Goal: Task Accomplishment & Management: Use online tool/utility

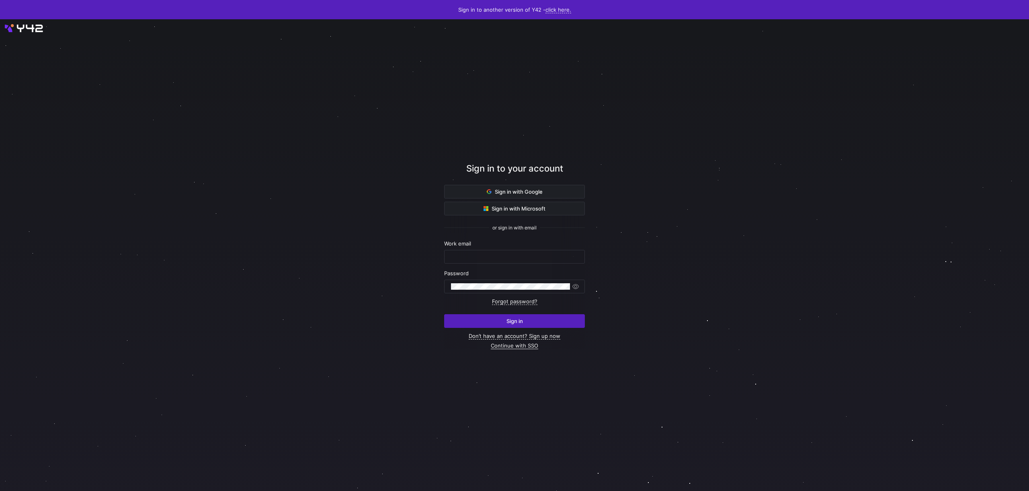
click at [513, 346] on link "Continue with SSO" at bounding box center [514, 345] width 47 height 7
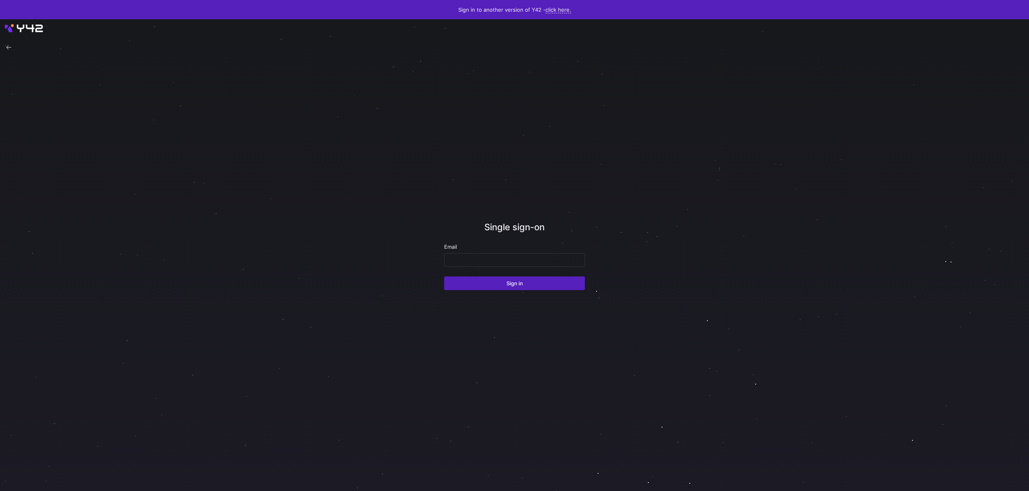
click at [480, 249] on div "Email" at bounding box center [514, 247] width 141 height 6
click at [481, 259] on input "email" at bounding box center [514, 260] width 127 height 6
click at [501, 255] on div at bounding box center [514, 260] width 127 height 13
click at [505, 260] on input "email" at bounding box center [514, 260] width 127 height 6
type input "[EMAIL_ADDRESS][DOMAIN_NAME]"
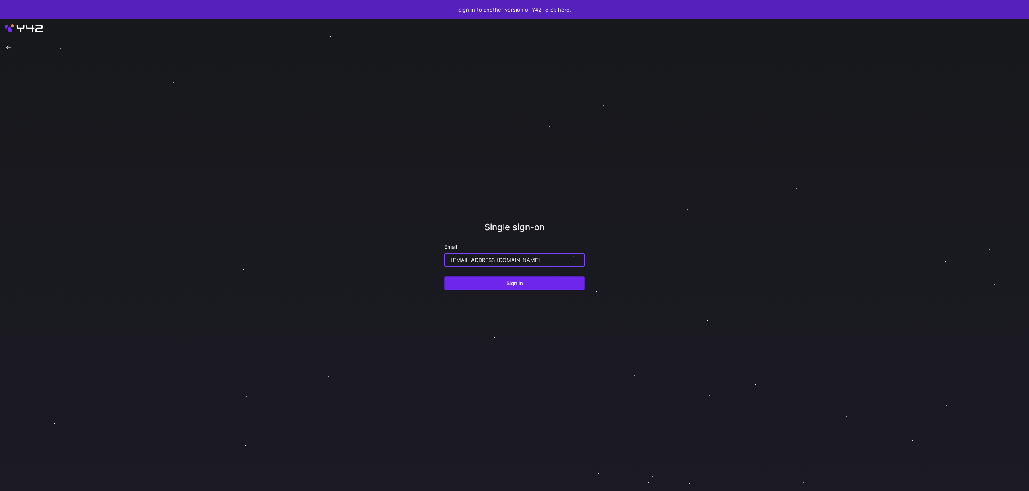
click at [521, 283] on span "Sign in" at bounding box center [514, 283] width 16 height 6
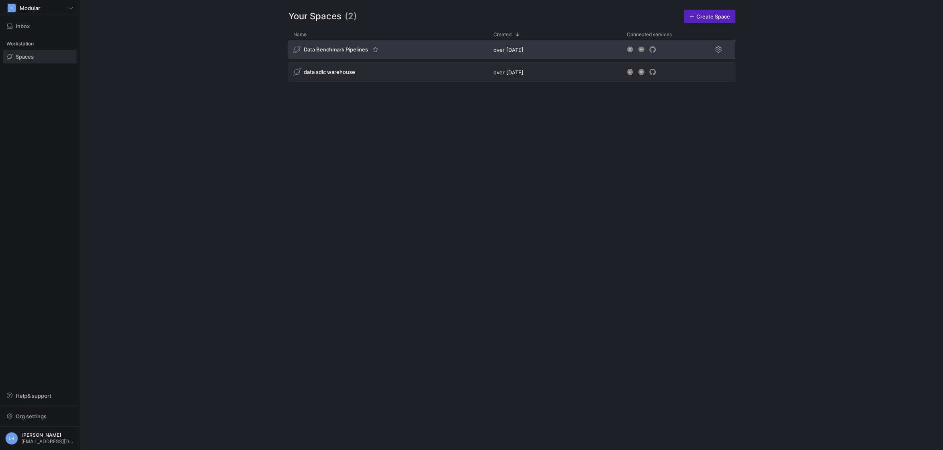
click at [392, 44] on div "Data Benchmark Pipelines" at bounding box center [389, 49] width 200 height 19
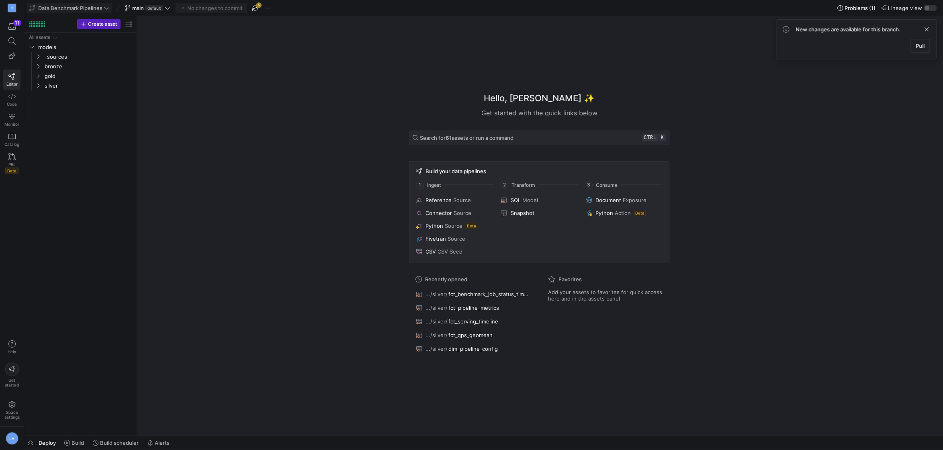
click at [84, 8] on span "Data Benchmark Pipelines" at bounding box center [70, 8] width 64 height 6
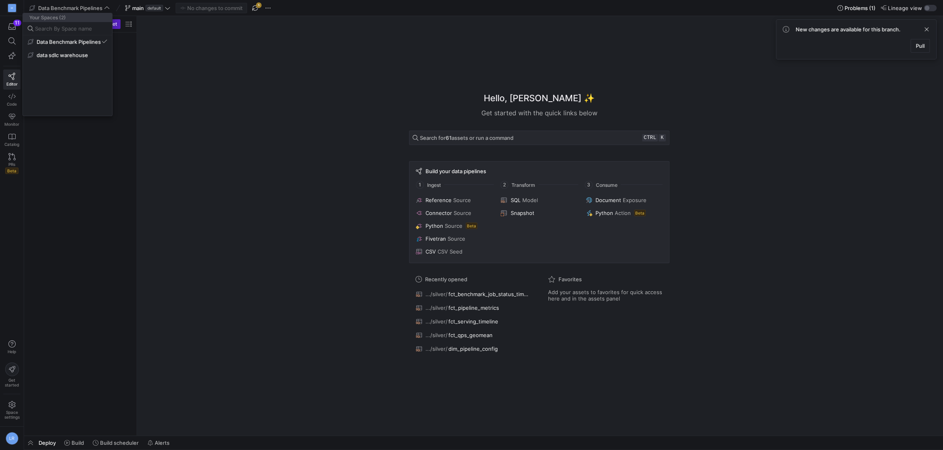
drag, startPoint x: 161, startPoint y: 25, endPoint x: 174, endPoint y: 16, distance: 15.8
click at [162, 25] on div at bounding box center [471, 225] width 943 height 450
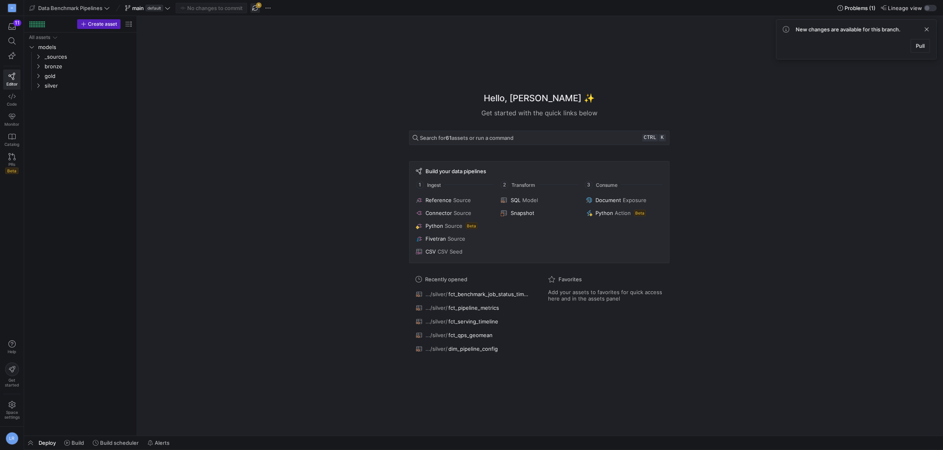
click at [258, 9] on span "button" at bounding box center [255, 8] width 10 height 10
click at [266, 10] on span "button" at bounding box center [268, 8] width 10 height 10
click at [397, 67] on div at bounding box center [471, 225] width 943 height 450
click at [171, 9] on span at bounding box center [147, 8] width 49 height 10
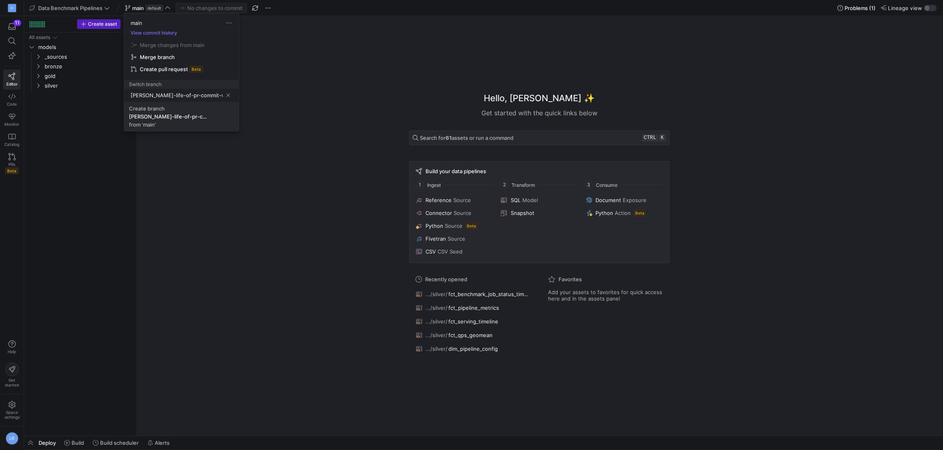
type input "[PERSON_NAME]-life-of-pr-commit-workload"
click at [181, 122] on span "Create [PERSON_NAME]-life-of-pr-commit-workload from 'main'" at bounding box center [181, 116] width 105 height 23
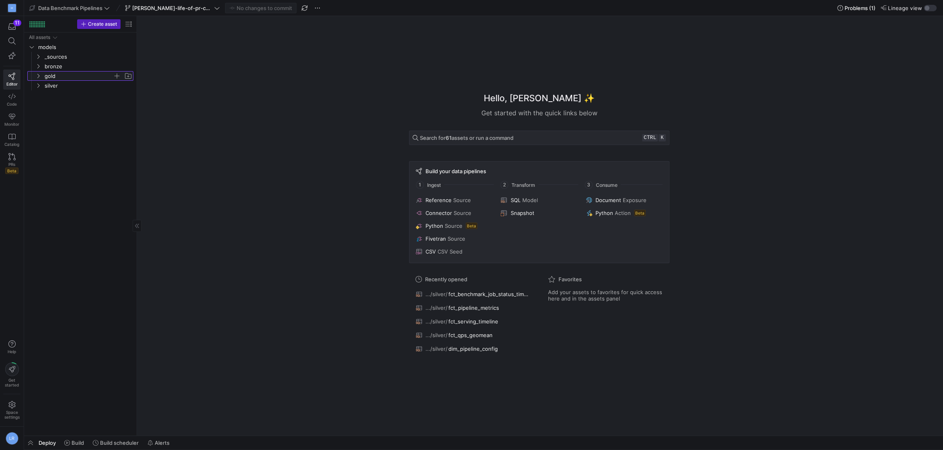
click at [52, 77] on span "gold" at bounding box center [79, 76] width 68 height 9
click at [81, 12] on span at bounding box center [70, 8] width 84 height 10
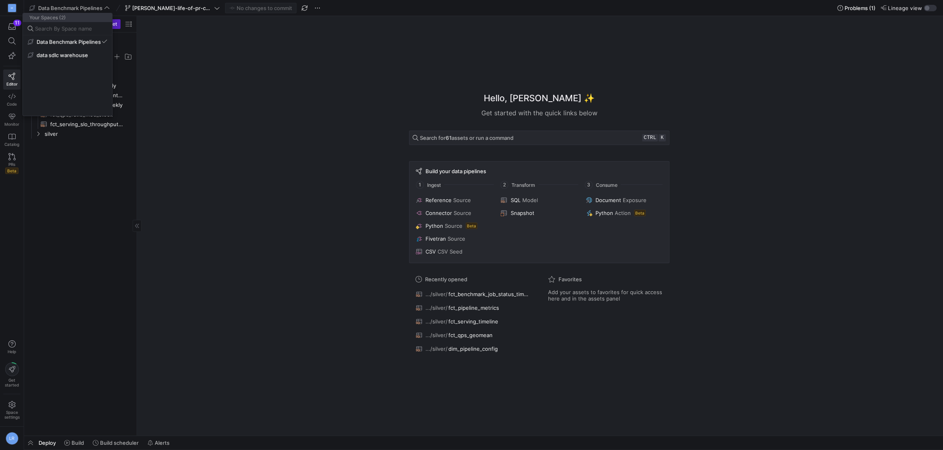
click at [76, 60] on button "data sdlc warehouse" at bounding box center [67, 55] width 89 height 13
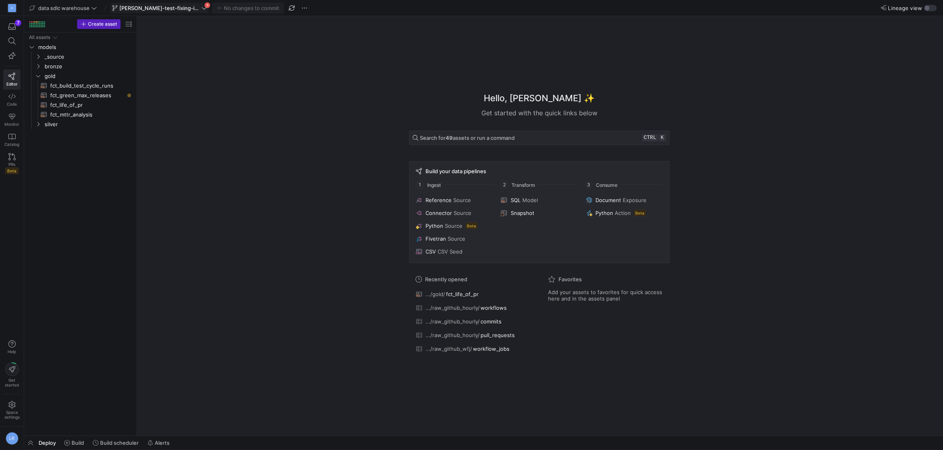
click at [206, 6] on icon at bounding box center [204, 8] width 6 height 6
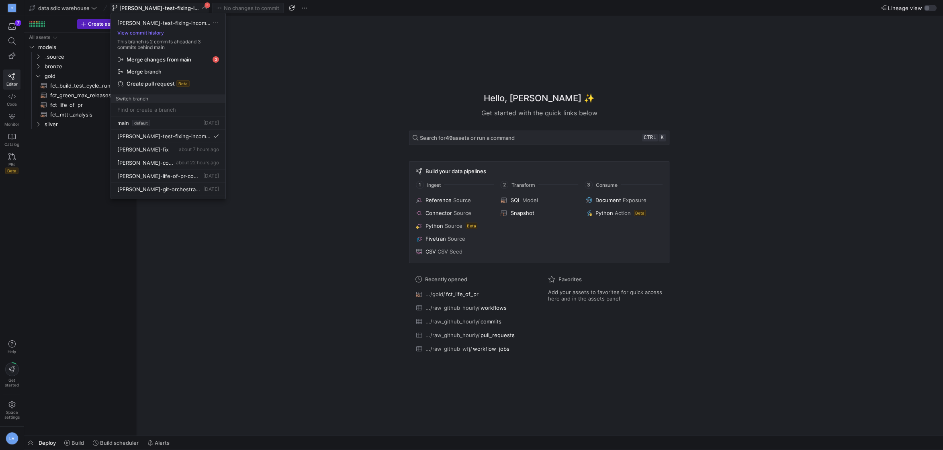
click at [150, 114] on div at bounding box center [168, 109] width 102 height 13
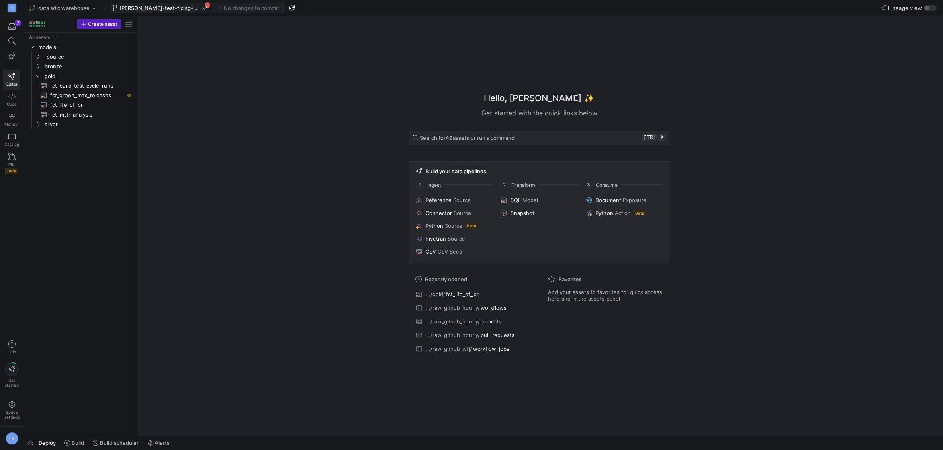
click at [177, 8] on span "[PERSON_NAME]-test-fixing-incomplete-schema" at bounding box center [159, 8] width 80 height 6
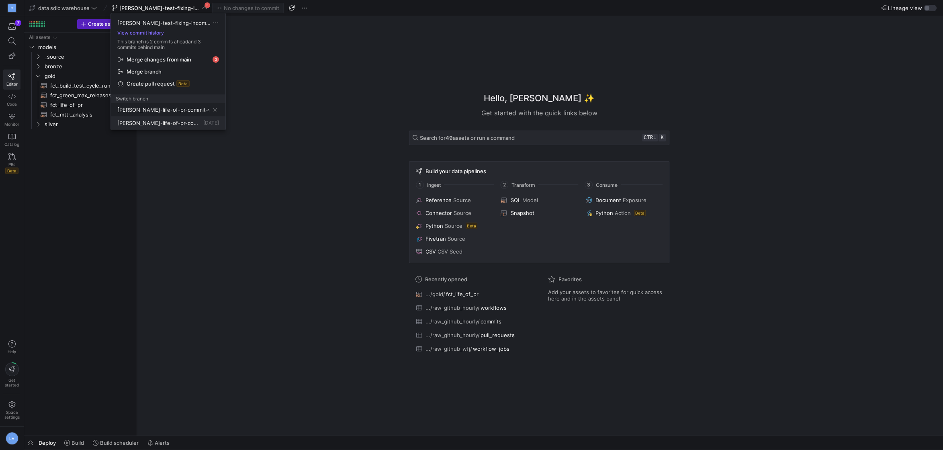
type input "[PERSON_NAME]-life-of-pr-commit-workload"
click at [162, 122] on span "[PERSON_NAME]-life-of-pr-commit-workload" at bounding box center [159, 123] width 84 height 6
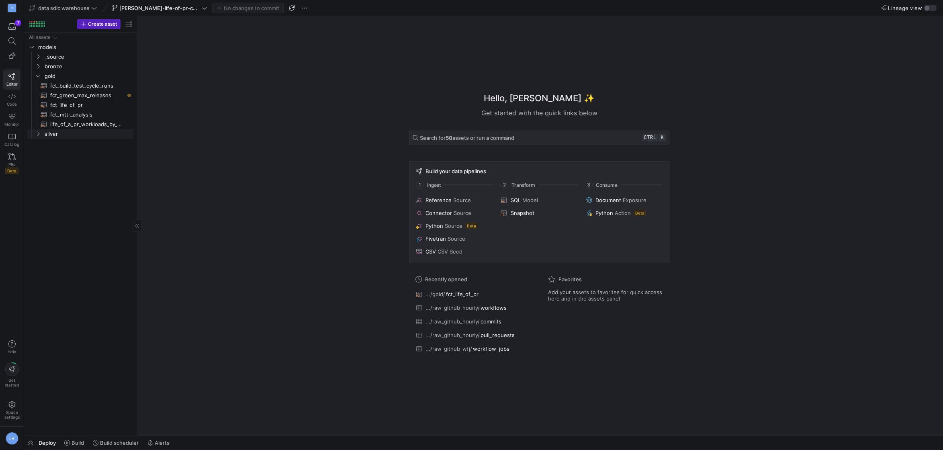
click at [91, 122] on span "life_of_a_pr_workloads_by_commit_agg​​​​​​​​​​" at bounding box center [87, 124] width 74 height 9
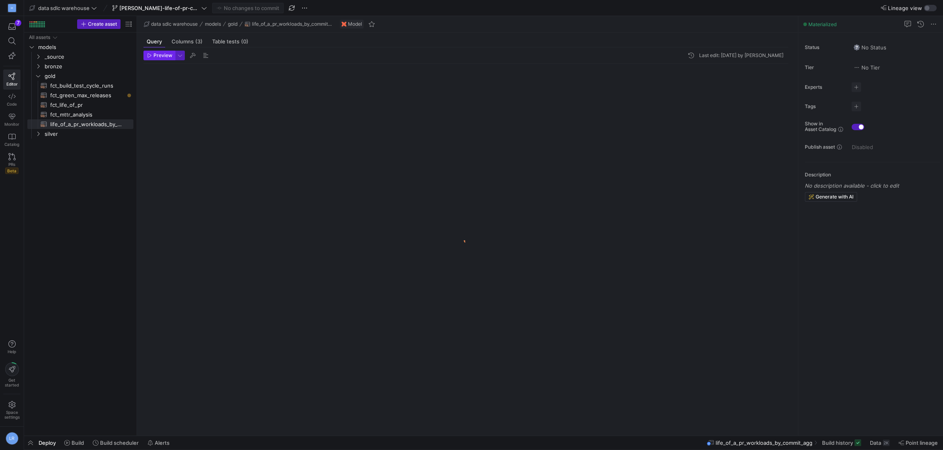
click at [161, 55] on span "Preview" at bounding box center [163, 56] width 19 height 6
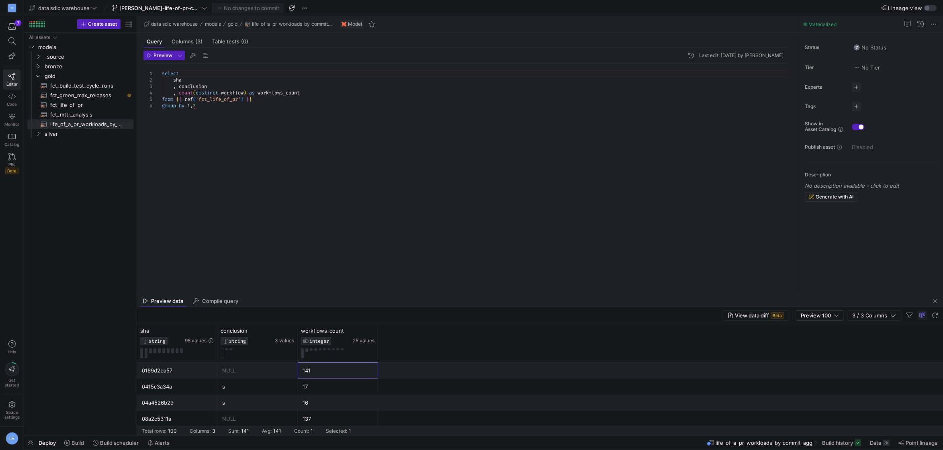
drag, startPoint x: 318, startPoint y: 371, endPoint x: 340, endPoint y: 371, distance: 22.1
click at [340, 371] on div "141" at bounding box center [338, 371] width 71 height 16
click at [268, 367] on div "NULL" at bounding box center [257, 371] width 71 height 16
drag, startPoint x: 143, startPoint y: 69, endPoint x: 152, endPoint y: 76, distance: 12.1
click at [152, 76] on div at bounding box center [152, 73] width 18 height 6
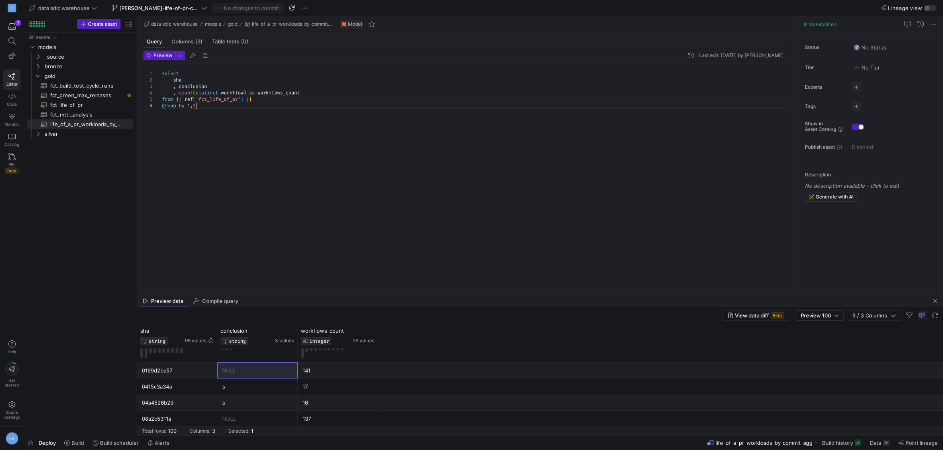
click at [215, 162] on div "select sha , conclusion , count ( distinct workflow ) as workflows_count from {…" at bounding box center [478, 174] width 633 height 221
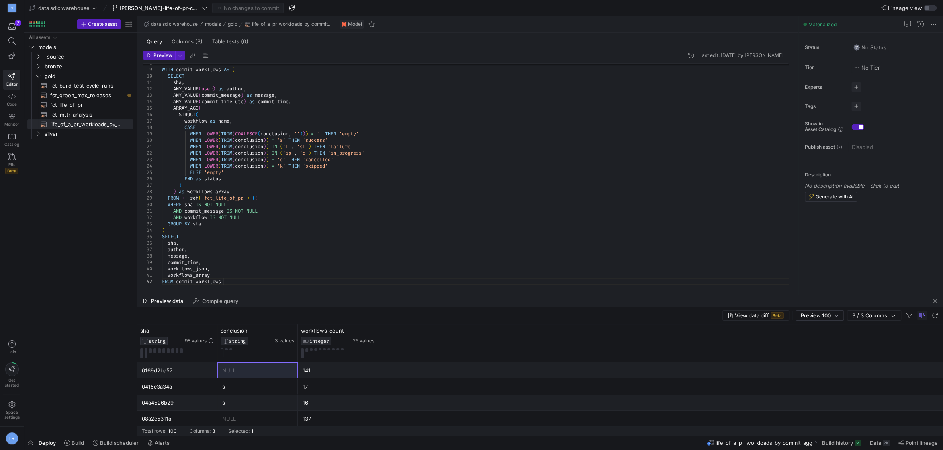
scroll to position [13, 0]
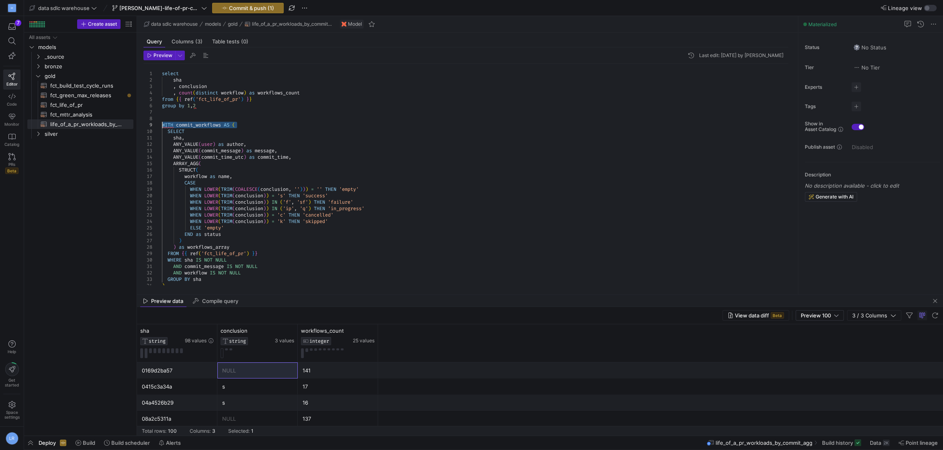
drag, startPoint x: 252, startPoint y: 124, endPoint x: 143, endPoint y: 127, distance: 108.5
click at [143, 127] on div "Preview Last edit: [DATE] by [PERSON_NAME] 8 9 10 11 12 13 14 15 16 17 18 19 20…" at bounding box center [466, 167] width 658 height 241
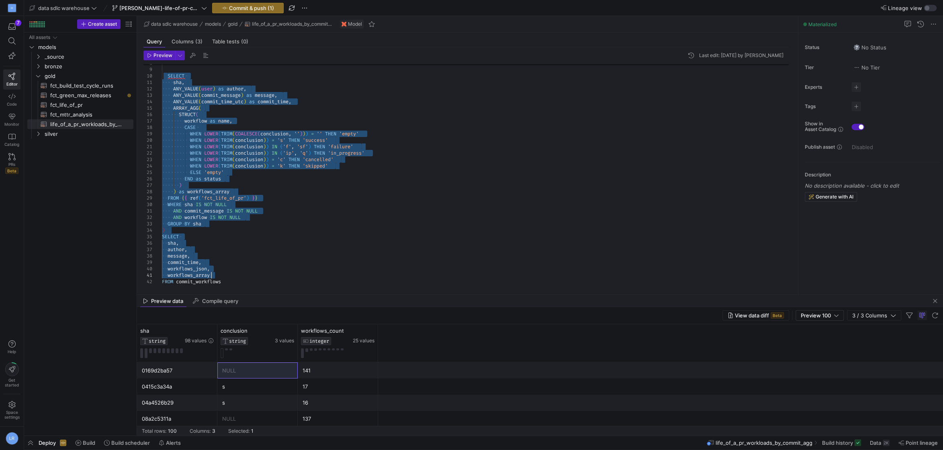
drag, startPoint x: 168, startPoint y: 134, endPoint x: 225, endPoint y: 275, distance: 152.5
click at [225, 275] on div "workflows_array" at bounding box center [478, 275] width 633 height 6
click at [229, 282] on div "FROM commit_workflows" at bounding box center [478, 281] width 633 height 6
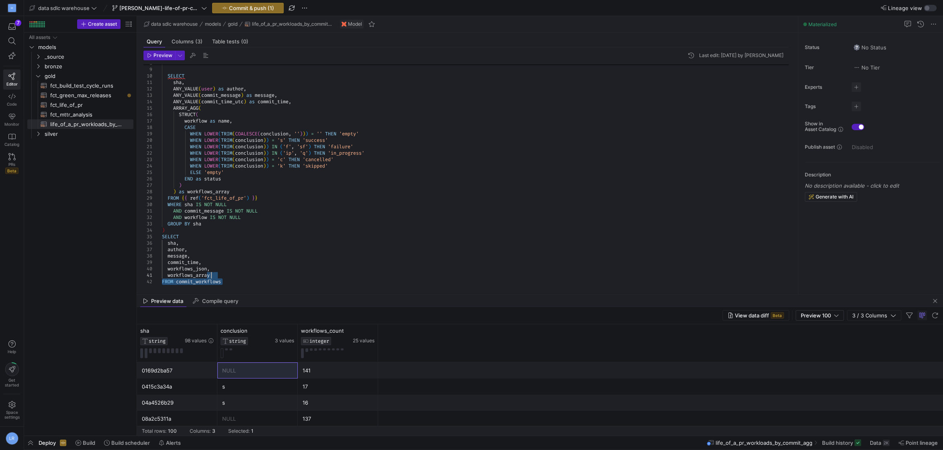
drag, startPoint x: 236, startPoint y: 280, endPoint x: 241, endPoint y: 275, distance: 6.8
click at [241, 275] on div "workflows_array" at bounding box center [478, 275] width 633 height 6
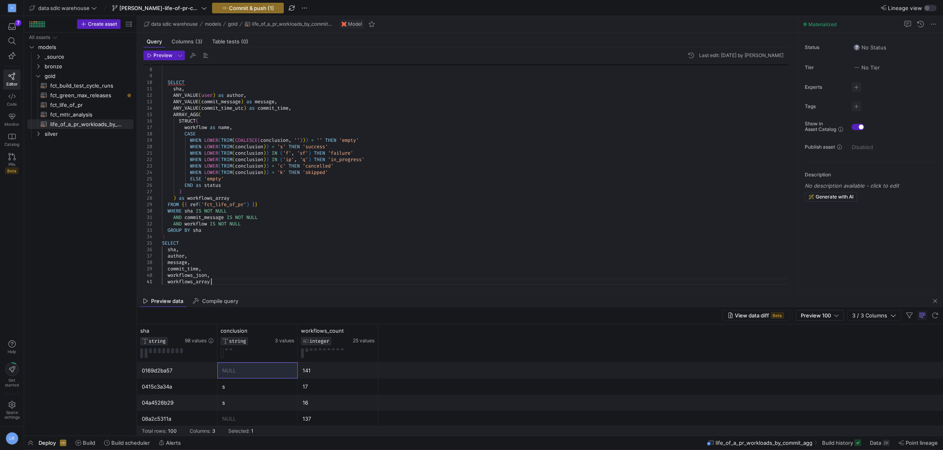
scroll to position [7, 0]
click at [182, 236] on div ")" at bounding box center [478, 236] width 633 height 6
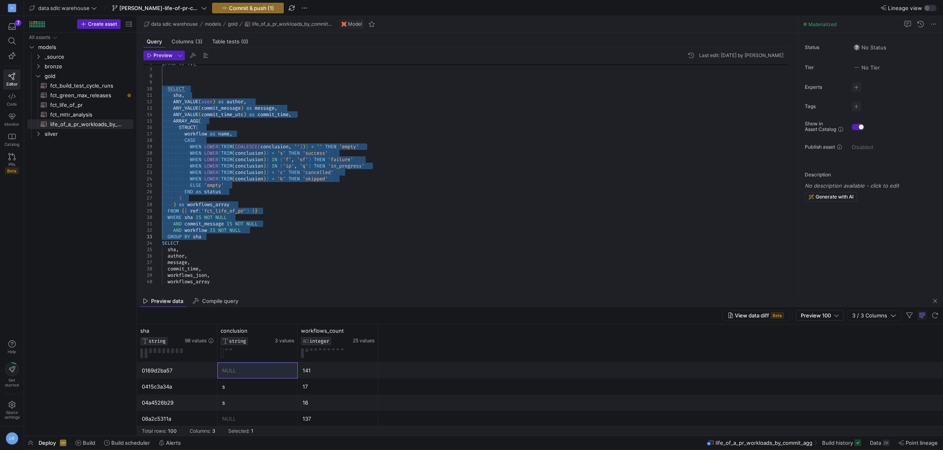
drag, startPoint x: 169, startPoint y: 90, endPoint x: 218, endPoint y: 238, distance: 155.9
click at [218, 238] on div "GROUP BY sha" at bounding box center [478, 236] width 633 height 6
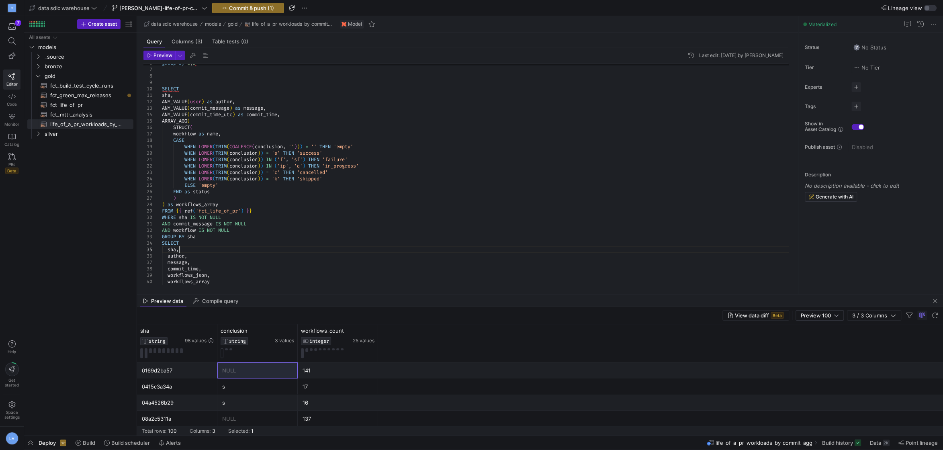
click at [222, 250] on div "sha ," at bounding box center [478, 249] width 633 height 6
click at [244, 268] on div "commit_time ," at bounding box center [478, 269] width 633 height 6
drag, startPoint x: 222, startPoint y: 280, endPoint x: 214, endPoint y: 235, distance: 46.2
click at [214, 235] on div "GROUP BY sha" at bounding box center [478, 236] width 633 height 6
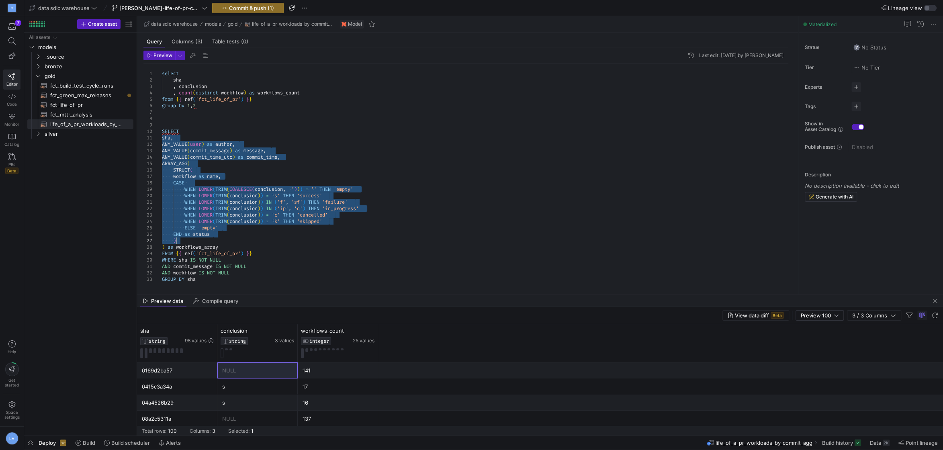
drag, startPoint x: 163, startPoint y: 136, endPoint x: 208, endPoint y: 240, distance: 113.0
click at [208, 240] on div ")" at bounding box center [478, 240] width 633 height 6
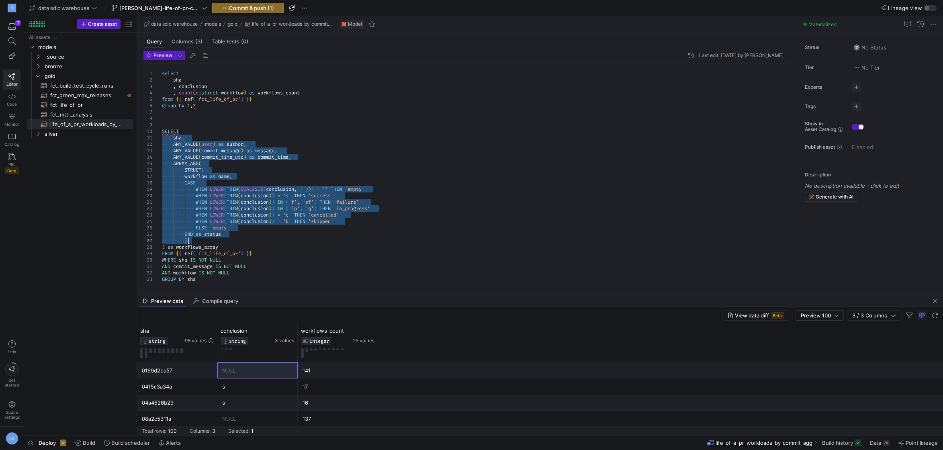
click at [253, 235] on div "END as status" at bounding box center [478, 234] width 633 height 6
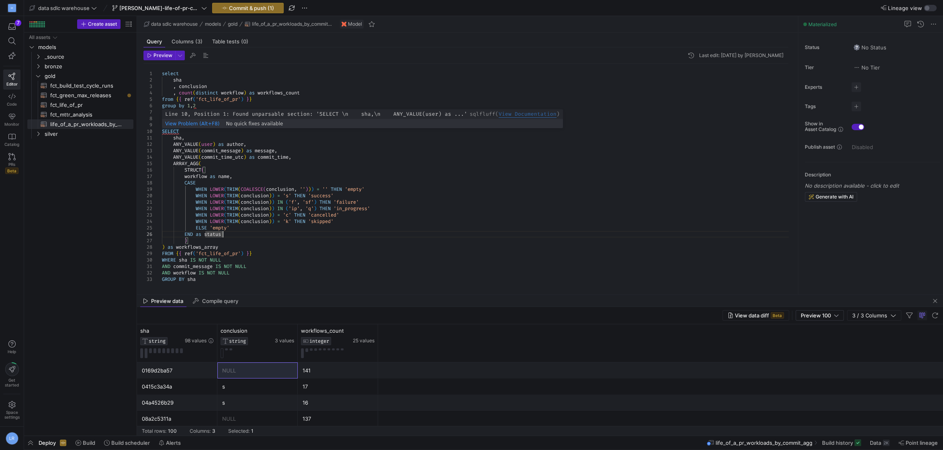
click at [183, 131] on div "SELECT" at bounding box center [478, 131] width 633 height 6
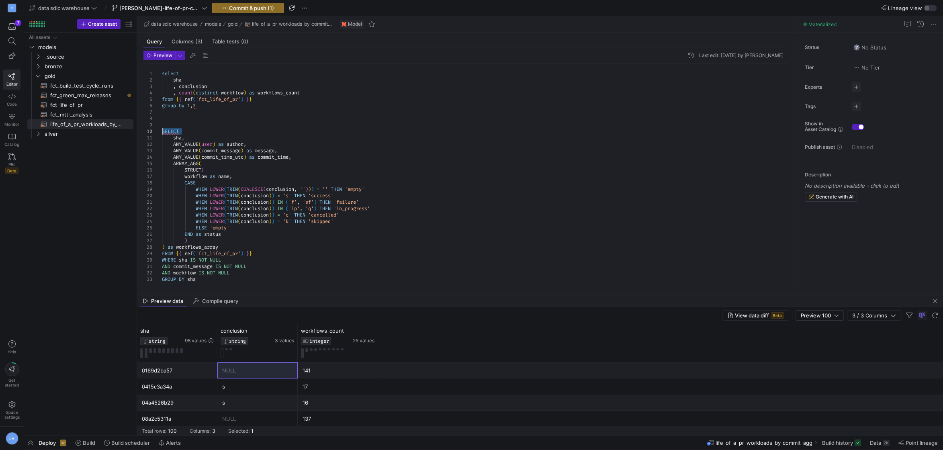
drag, startPoint x: 184, startPoint y: 133, endPoint x: 150, endPoint y: 135, distance: 34.2
click at [149, 132] on div "10" at bounding box center [147, 131] width 9 height 6
click at [178, 144] on span "ANY_VALUE" at bounding box center [185, 144] width 25 height 6
click at [211, 140] on div "sha ," at bounding box center [478, 138] width 633 height 6
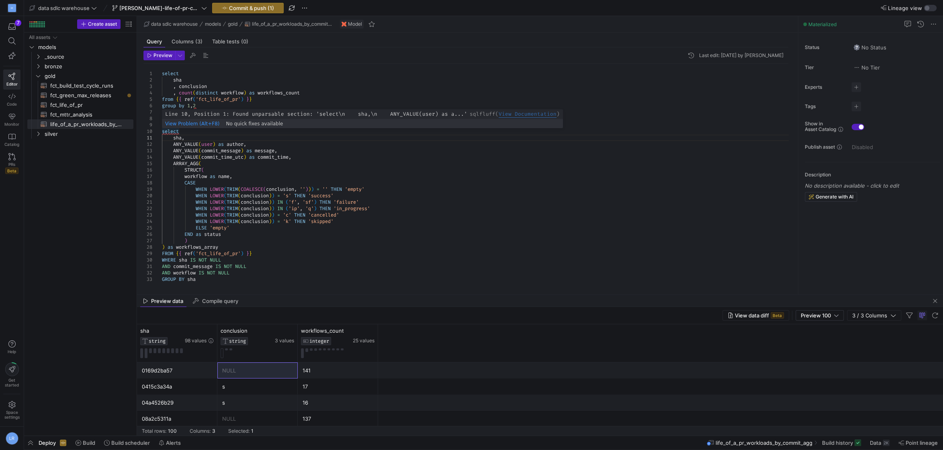
click at [166, 121] on div "View Problem (Alt+F8)" at bounding box center [192, 123] width 54 height 9
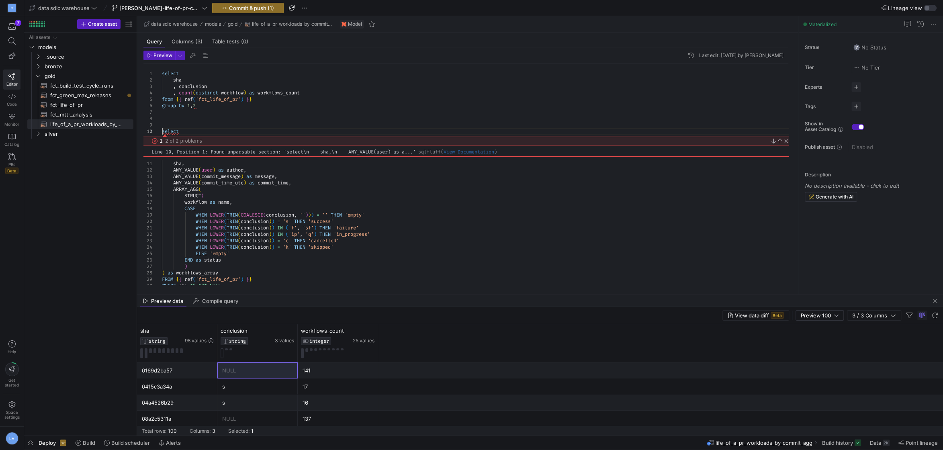
drag, startPoint x: 214, startPoint y: 117, endPoint x: 209, endPoint y: 106, distance: 11.9
click at [210, 108] on div "group by 1 , 2" at bounding box center [478, 105] width 633 height 6
drag, startPoint x: 209, startPoint y: 106, endPoint x: 204, endPoint y: 108, distance: 5.1
click at [206, 106] on div "group by 1 , 2" at bounding box center [478, 105] width 633 height 6
click at [258, 113] on div at bounding box center [478, 112] width 633 height 6
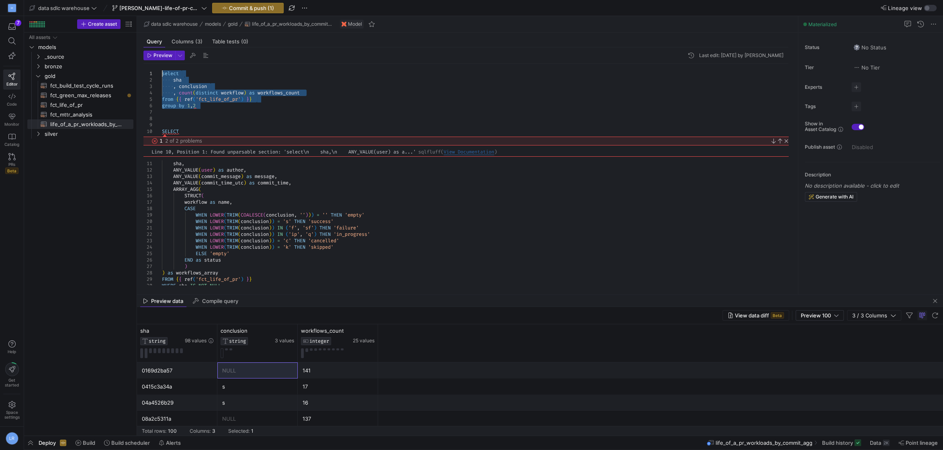
drag, startPoint x: 214, startPoint y: 105, endPoint x: 135, endPoint y: 73, distance: 85.1
click at [135, 73] on div "All assets models bronze gold silver _source fct_build_test_cycle_runs​​​​​​​​​…" at bounding box center [83, 234] width 119 height 403
click at [304, 114] on div at bounding box center [478, 112] width 633 height 6
click at [786, 142] on link "Close" at bounding box center [785, 141] width 6 height 6
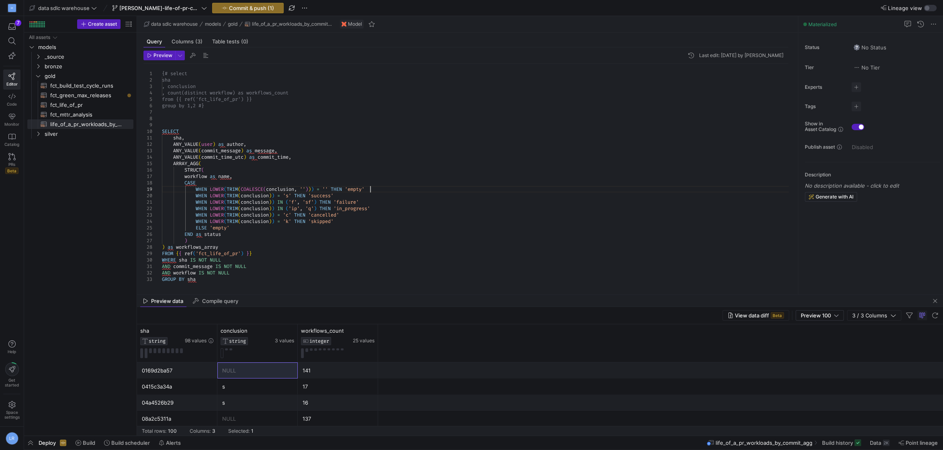
click at [411, 191] on div "WHEN LOWER ( TRIM ( COALESCE ( conclusion , '' ) ) ) = '' THEN 'empty'" at bounding box center [478, 189] width 633 height 6
click at [193, 131] on div "SELECT" at bounding box center [478, 131] width 633 height 6
click at [215, 136] on div "sha ," at bounding box center [478, 138] width 633 height 6
click at [162, 131] on div "10" at bounding box center [152, 131] width 18 height 6
click at [161, 131] on div "10" at bounding box center [152, 131] width 18 height 6
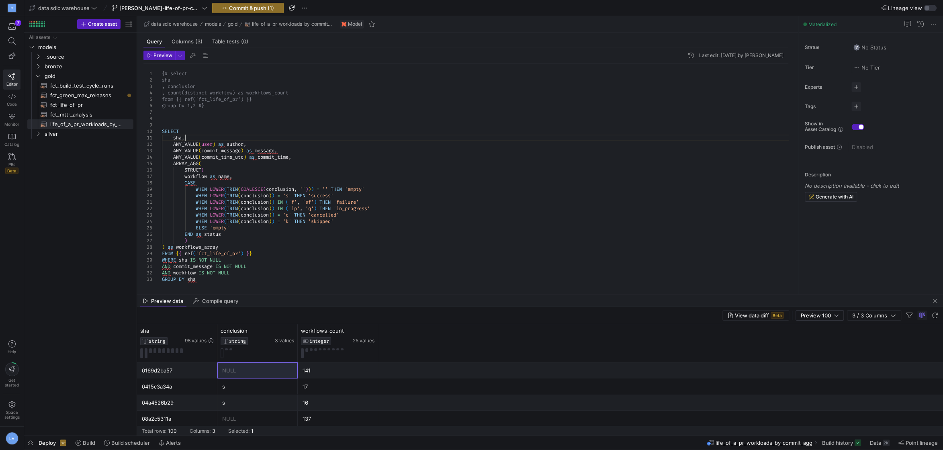
click at [169, 131] on span "SELECT" at bounding box center [170, 131] width 17 height 6
click at [264, 160] on span "commit_time" at bounding box center [273, 157] width 31 height 6
click at [245, 136] on div "sha ," at bounding box center [478, 138] width 633 height 6
click at [186, 141] on div at bounding box center [185, 138] width 1 height 6
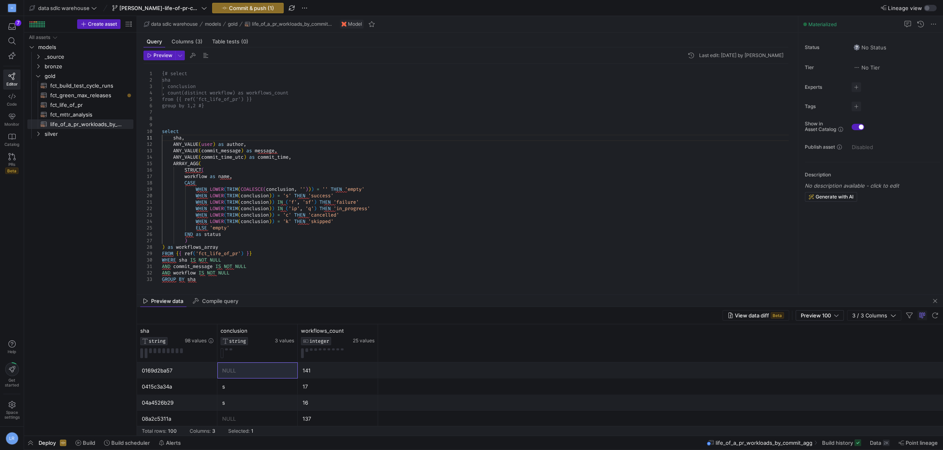
click at [197, 170] on span "STRUCT" at bounding box center [192, 170] width 17 height 6
click at [246, 168] on div "struct (" at bounding box center [478, 170] width 633 height 6
click at [193, 182] on span "CASE" at bounding box center [189, 183] width 11 height 6
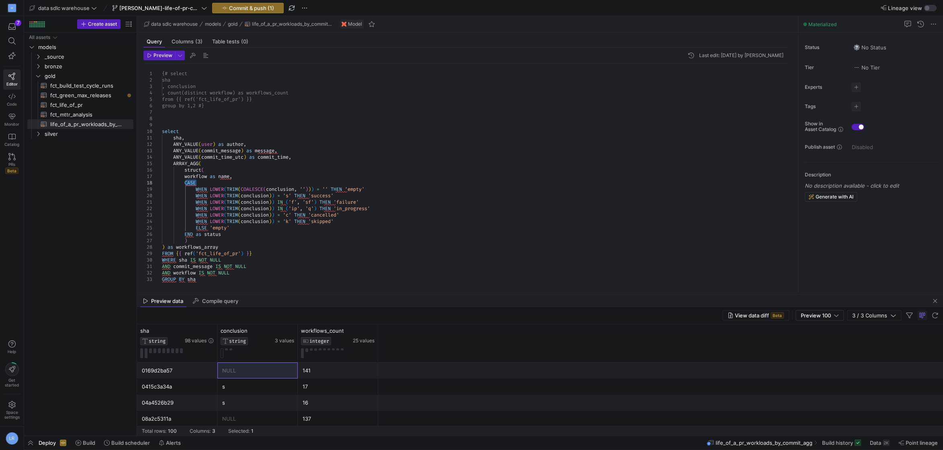
scroll to position [45, 29]
click at [221, 145] on span "as" at bounding box center [221, 144] width 6 height 6
click at [259, 184] on div "CASE" at bounding box center [478, 183] width 633 height 6
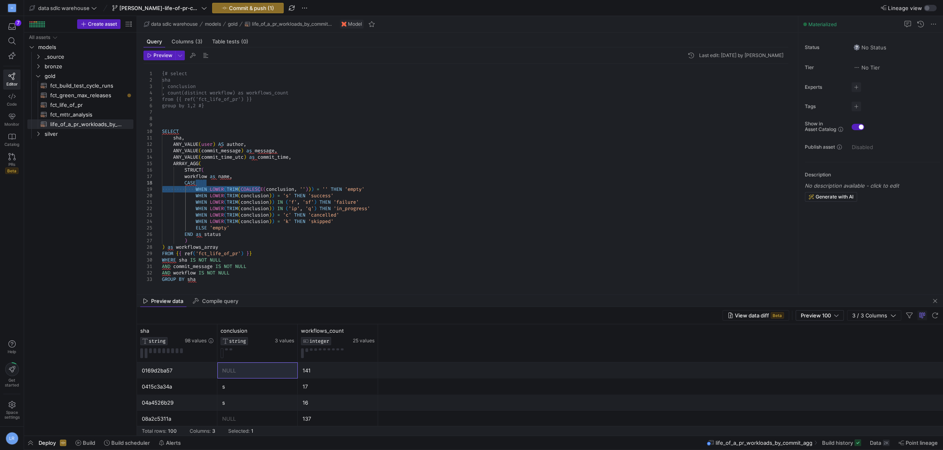
click at [251, 153] on span "as" at bounding box center [249, 150] width 6 height 6
drag, startPoint x: 239, startPoint y: 149, endPoint x: 246, endPoint y: 153, distance: 7.2
click at [239, 149] on span "commit_message" at bounding box center [220, 150] width 39 height 6
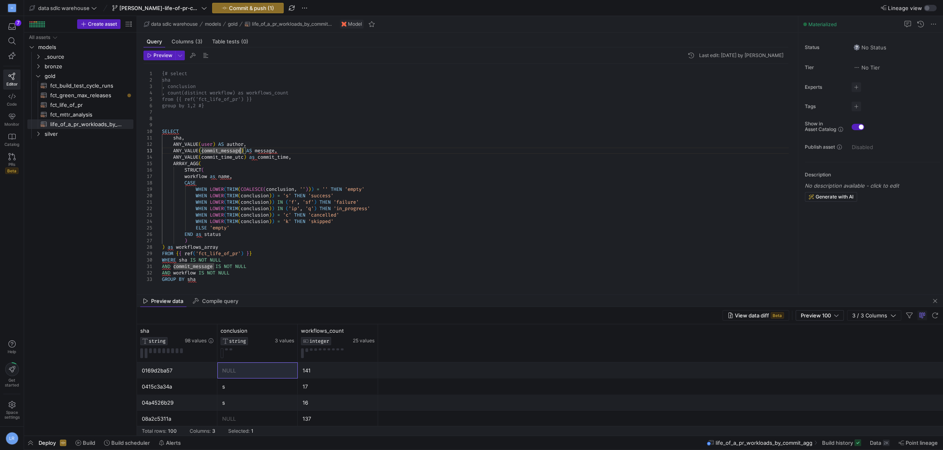
click at [241, 154] on div at bounding box center [240, 150] width 1 height 6
click at [255, 157] on span "as" at bounding box center [252, 157] width 6 height 6
click at [226, 166] on div "ARRAY_AGG (" at bounding box center [478, 163] width 633 height 6
click at [210, 178] on span at bounding box center [208, 176] width 3 height 6
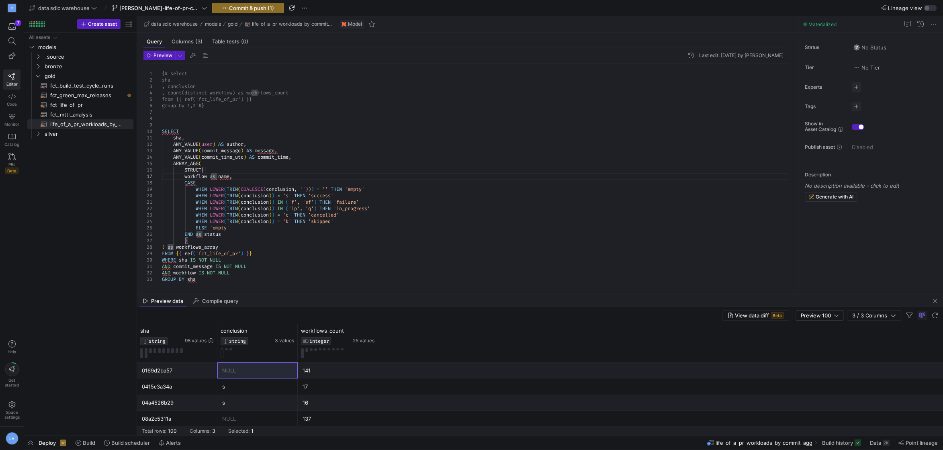
click at [211, 177] on span "as" at bounding box center [213, 176] width 6 height 6
click at [323, 184] on div "CASE" at bounding box center [478, 183] width 633 height 6
click at [331, 207] on span "THEN" at bounding box center [324, 208] width 11 height 6
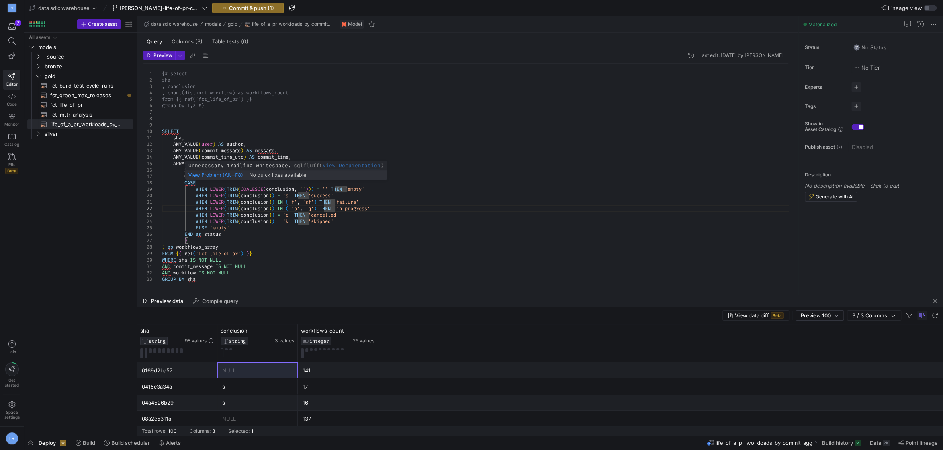
click at [193, 184] on span "CASE" at bounding box center [189, 183] width 11 height 6
click at [232, 185] on div "CASE" at bounding box center [478, 183] width 633 height 6
click at [325, 175] on div "workflow AS name ," at bounding box center [478, 176] width 633 height 6
click at [234, 180] on div at bounding box center [234, 176] width 1 height 6
click at [201, 234] on span "as" at bounding box center [199, 234] width 6 height 6
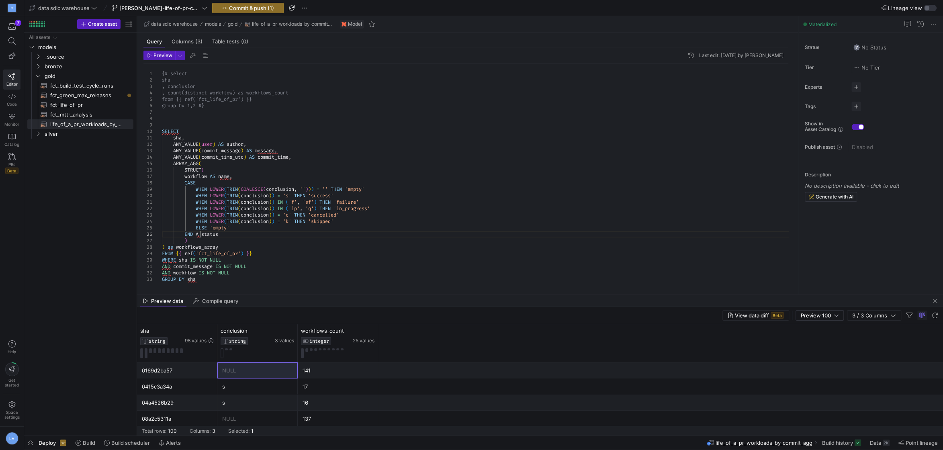
scroll to position [39, 41]
click at [224, 215] on span "LOWER" at bounding box center [217, 215] width 14 height 6
click at [170, 250] on span "as" at bounding box center [171, 247] width 6 height 6
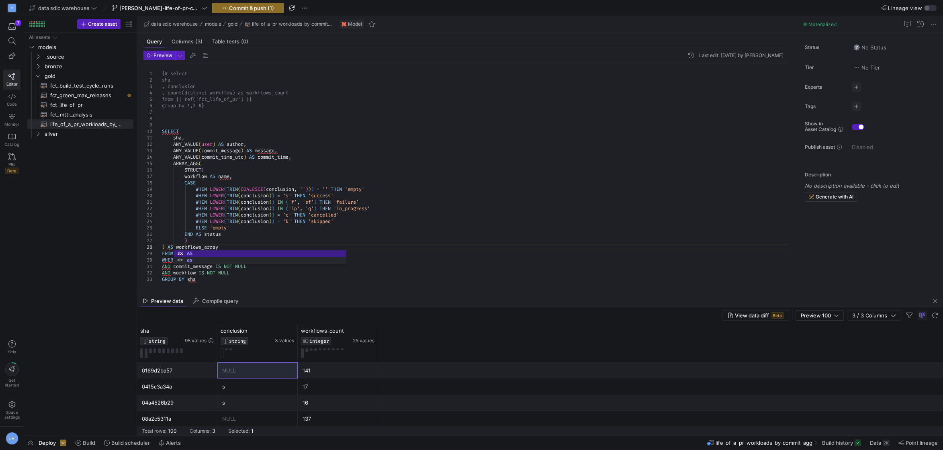
click at [217, 248] on span "workflows_array" at bounding box center [197, 247] width 42 height 6
drag, startPoint x: 321, startPoint y: 231, endPoint x: 321, endPoint y: 225, distance: 6.9
click at [321, 229] on div "ELSE 'empty'" at bounding box center [478, 228] width 633 height 6
click at [201, 130] on div "SELECT" at bounding box center [478, 131] width 633 height 6
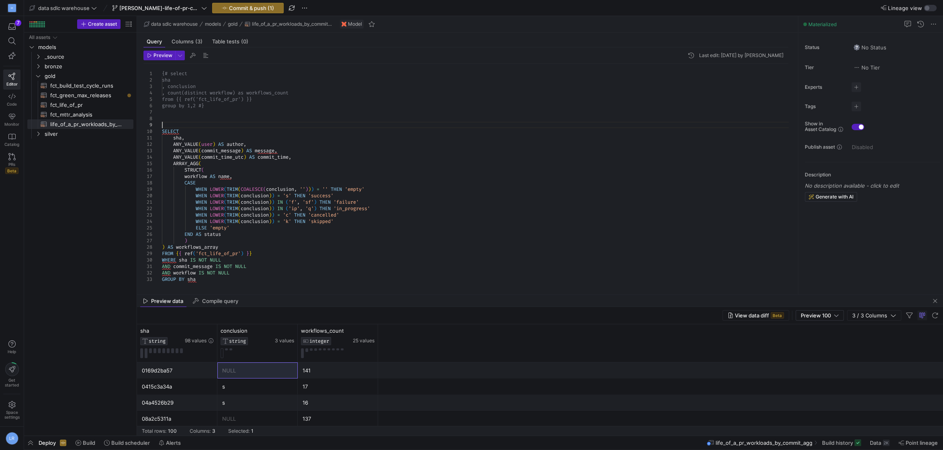
drag, startPoint x: 273, startPoint y: 123, endPoint x: 284, endPoint y: 127, distance: 11.2
click at [273, 123] on div at bounding box center [478, 125] width 633 height 6
click at [162, 128] on div at bounding box center [162, 125] width 1 height 6
drag, startPoint x: 163, startPoint y: 247, endPoint x: 232, endPoint y: 240, distance: 69.1
click at [232, 240] on div ")" at bounding box center [478, 240] width 633 height 6
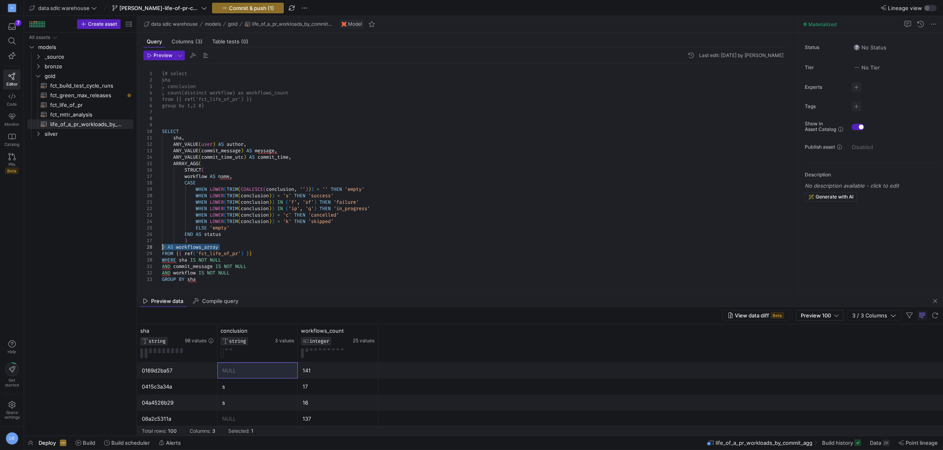
drag, startPoint x: 228, startPoint y: 247, endPoint x: 148, endPoint y: 247, distance: 80.0
click at [148, 247] on div "28" at bounding box center [147, 247] width 9 height 6
click at [270, 246] on div ") AS workflows_array" at bounding box center [478, 247] width 633 height 6
click at [256, 275] on div "AND workflow IS NOT NULL" at bounding box center [478, 273] width 633 height 6
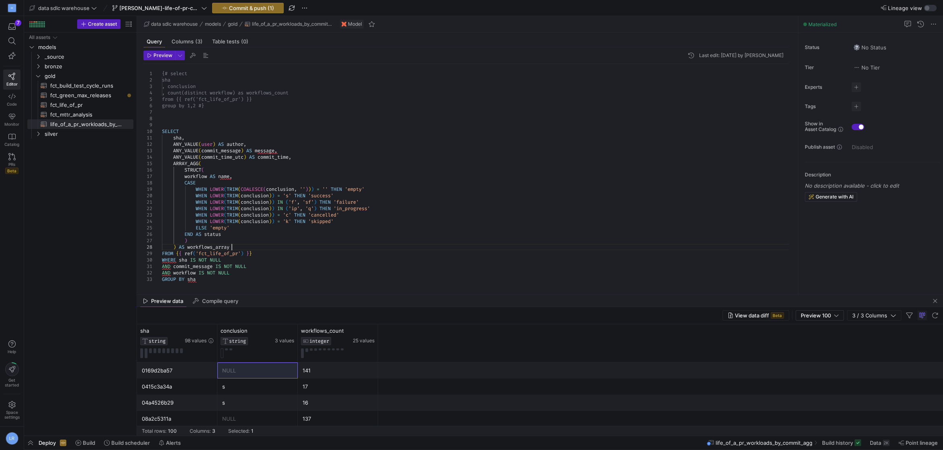
click at [266, 248] on div ") AS workflows_array" at bounding box center [478, 247] width 633 height 6
drag, startPoint x: 221, startPoint y: 277, endPoint x: 131, endPoint y: 260, distance: 90.9
click at [131, 260] on div "All assets models bronze gold silver _source fct_build_test_cycle_runs​​​​​​​​​…" at bounding box center [80, 233] width 106 height 400
click at [203, 274] on span "IS" at bounding box center [202, 273] width 6 height 6
click at [278, 252] on div "FROM { { ref ( 'fct_life_of_pr' ) } }" at bounding box center [478, 253] width 633 height 6
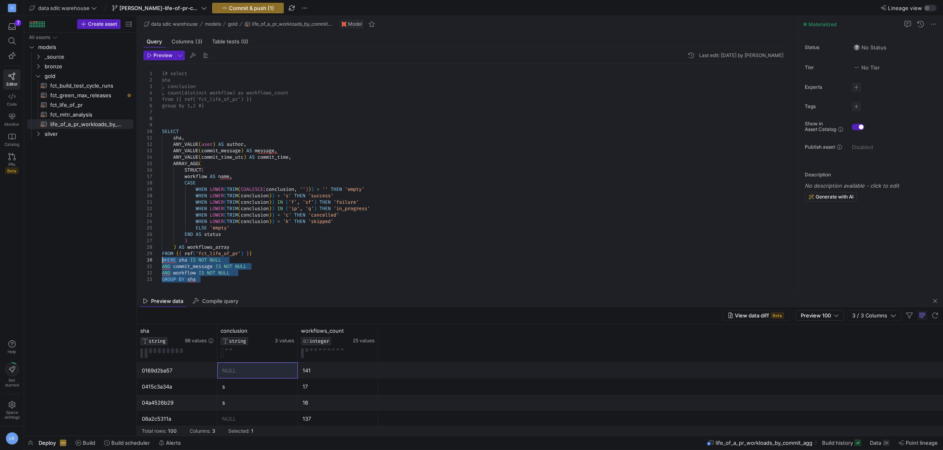
drag, startPoint x: 197, startPoint y: 276, endPoint x: 150, endPoint y: 261, distance: 49.2
click at [150, 261] on div "30" at bounding box center [147, 260] width 9 height 6
click at [326, 274] on div "AND workflow IS NOT NULL" at bounding box center [478, 273] width 633 height 6
click at [190, 261] on span at bounding box center [188, 260] width 3 height 6
click at [197, 267] on button "Metadata" at bounding box center [238, 273] width 82 height 13
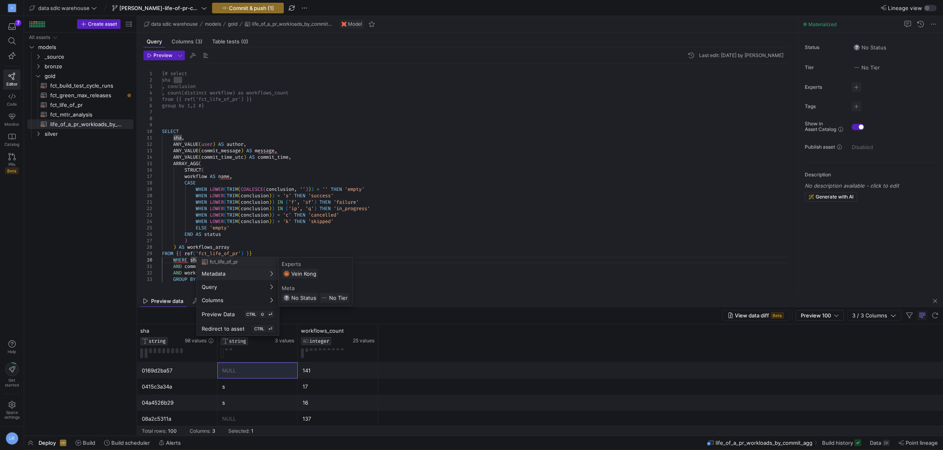
click at [180, 227] on div at bounding box center [471, 225] width 943 height 450
click at [192, 262] on span "sha" at bounding box center [194, 260] width 8 height 6
click at [256, 257] on div "WHERE" at bounding box center [478, 260] width 633 height 6
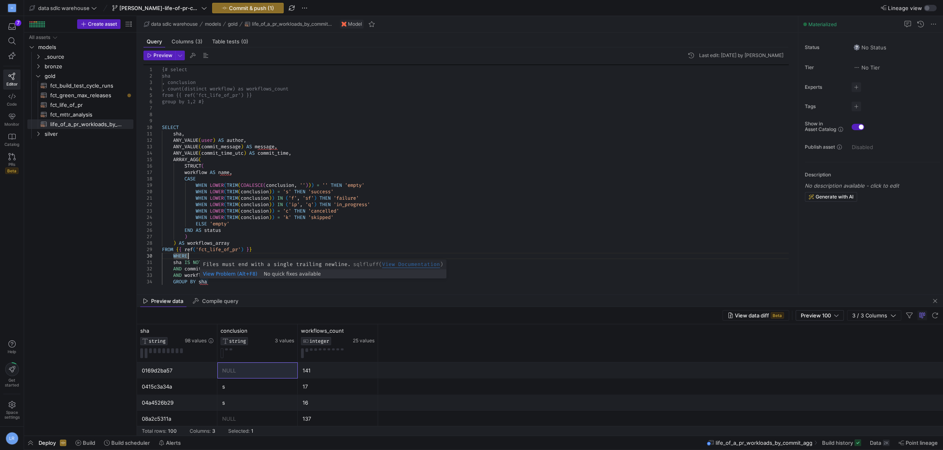
click at [218, 282] on div "GROUP BY sha" at bounding box center [478, 281] width 633 height 6
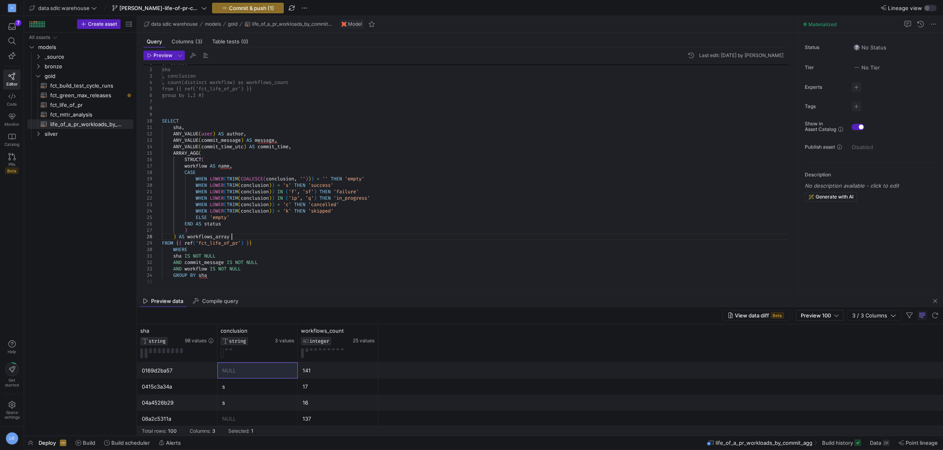
click at [307, 236] on div ") AS workflows_array" at bounding box center [478, 236] width 633 height 6
click at [162, 57] on span "Preview" at bounding box center [163, 56] width 19 height 6
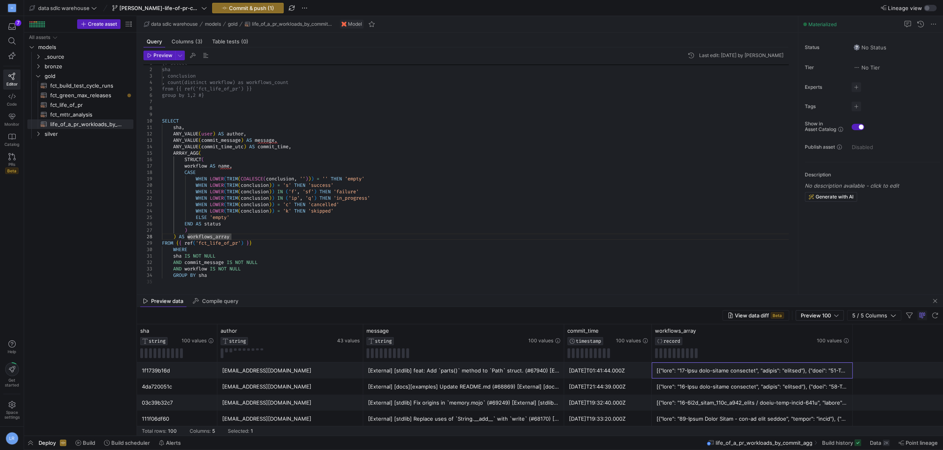
drag, startPoint x: 655, startPoint y: 372, endPoint x: 764, endPoint y: 377, distance: 108.6
click at [764, 377] on div at bounding box center [752, 370] width 201 height 16
click at [720, 391] on div at bounding box center [752, 387] width 191 height 16
click at [716, 401] on div at bounding box center [752, 403] width 191 height 16
click at [231, 233] on div at bounding box center [231, 236] width 1 height 6
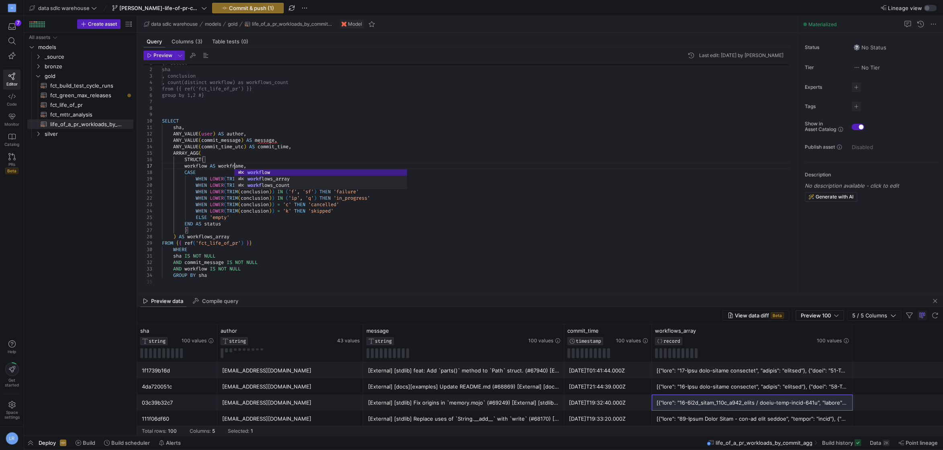
scroll to position [39, 75]
drag, startPoint x: 211, startPoint y: 166, endPoint x: 258, endPoint y: 168, distance: 47.8
click at [258, 168] on div "workflow AS workflname ," at bounding box center [478, 166] width 633 height 6
click at [258, 147] on span at bounding box center [256, 146] width 3 height 6
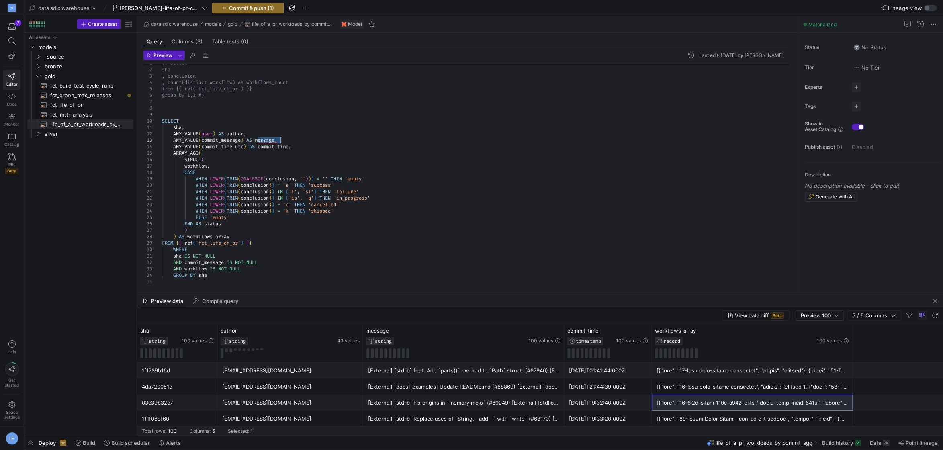
drag, startPoint x: 257, startPoint y: 141, endPoint x: 284, endPoint y: 141, distance: 27.3
click at [284, 141] on div "ANY_VALUE ( commit_message ) AS message ," at bounding box center [478, 140] width 633 height 6
click at [344, 142] on div "ANY_VALUE ( commit_message ) ," at bounding box center [478, 140] width 633 height 6
click at [307, 160] on div "STRUCT (" at bounding box center [478, 159] width 633 height 6
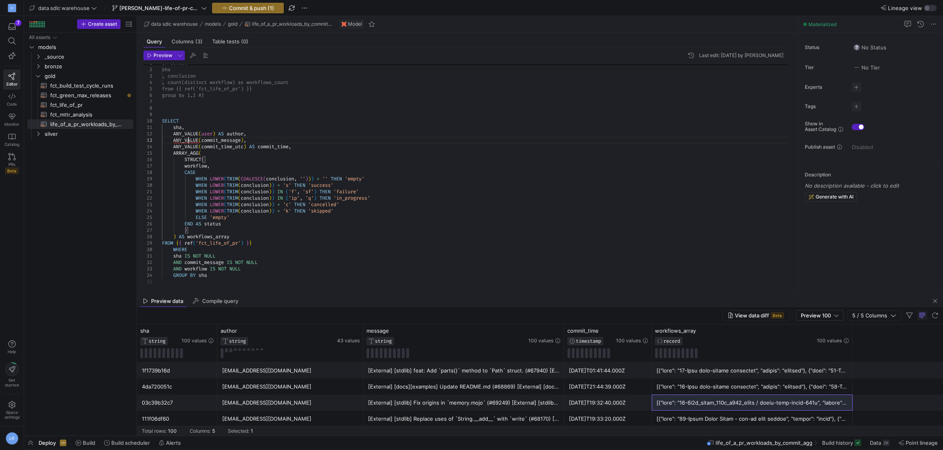
click at [188, 139] on div at bounding box center [188, 140] width 1 height 6
drag, startPoint x: 262, startPoint y: 138, endPoint x: 173, endPoint y: 138, distance: 88.8
click at [173, 138] on span at bounding box center [167, 140] width 11 height 6
click at [276, 141] on div "ANY_VALUE ( commit_message ) ," at bounding box center [478, 140] width 633 height 6
click at [244, 140] on span ")" at bounding box center [242, 140] width 3 height 6
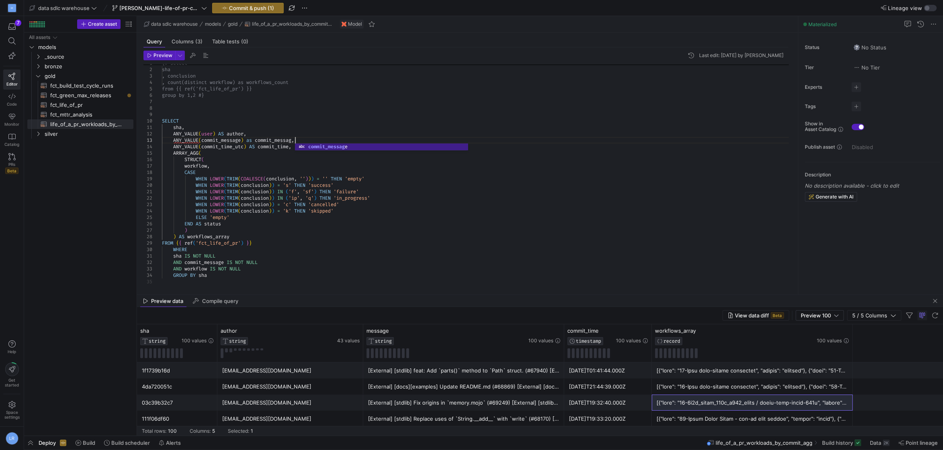
scroll to position [19, 136]
click at [267, 123] on div "SELECT" at bounding box center [478, 121] width 633 height 6
click at [291, 146] on span "," at bounding box center [290, 146] width 3 height 6
click at [252, 141] on span "as" at bounding box center [249, 140] width 6 height 6
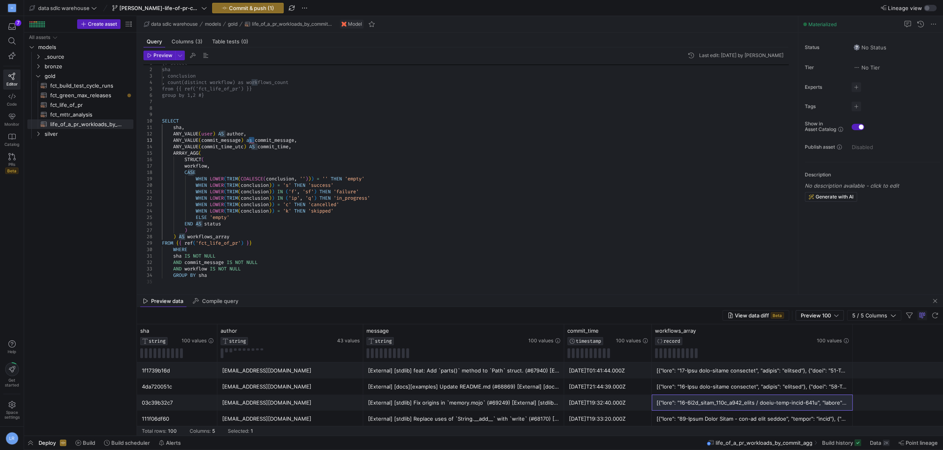
scroll to position [19, 92]
click at [285, 129] on div "sha ," at bounding box center [478, 127] width 633 height 6
click at [160, 55] on span "Preview" at bounding box center [163, 56] width 19 height 6
drag, startPoint x: 174, startPoint y: 370, endPoint x: 148, endPoint y: 368, distance: 26.6
click at [148, 368] on div "03c39b32c7" at bounding box center [177, 371] width 71 height 16
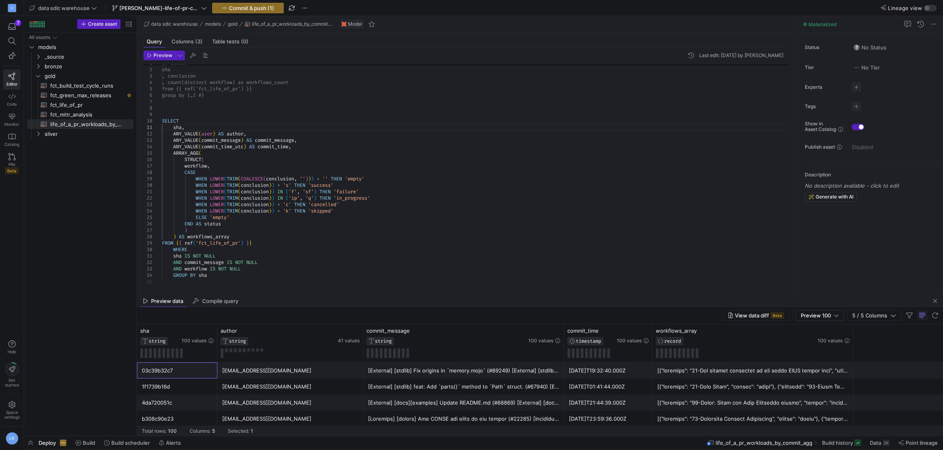
click at [185, 125] on div at bounding box center [185, 127] width 1 height 6
click at [350, 206] on div "WHEN LOWER ( TRIM ( conclusion ) ) = 'c' THEN 'cancelled'" at bounding box center [478, 204] width 633 height 6
click at [323, 214] on span "'skipped'" at bounding box center [320, 211] width 25 height 6
click at [231, 217] on div at bounding box center [231, 217] width 1 height 6
click at [218, 217] on span "'empty'" at bounding box center [220, 217] width 20 height 6
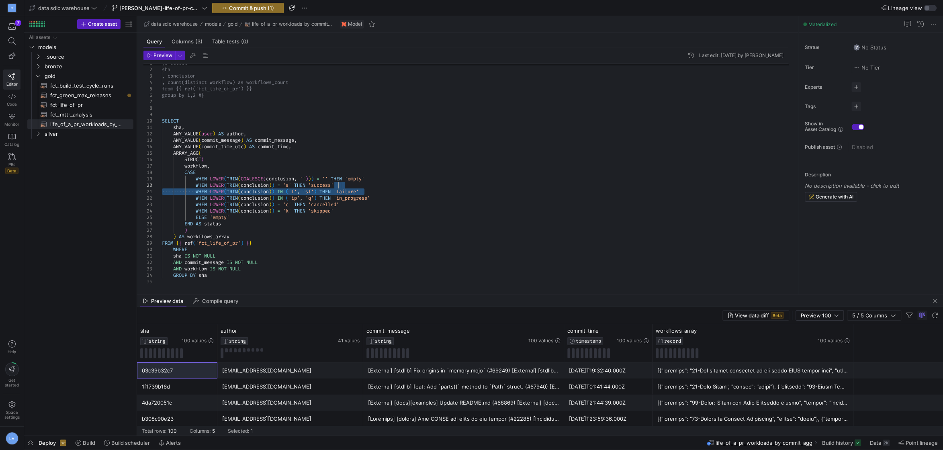
drag, startPoint x: 375, startPoint y: 190, endPoint x: 371, endPoint y: 188, distance: 5.0
click at [371, 188] on div "WHEN LOWER ( TRIM ( conclusion ) ) = 's' THEN 'success'" at bounding box center [478, 185] width 633 height 6
click at [354, 186] on div "WHEN LOWER ( TRIM ( conclusion ) ) = 's' THEN 'success'" at bounding box center [478, 185] width 633 height 6
drag, startPoint x: 281, startPoint y: 192, endPoint x: 292, endPoint y: 192, distance: 10.8
click at [289, 192] on span "(" at bounding box center [287, 191] width 3 height 6
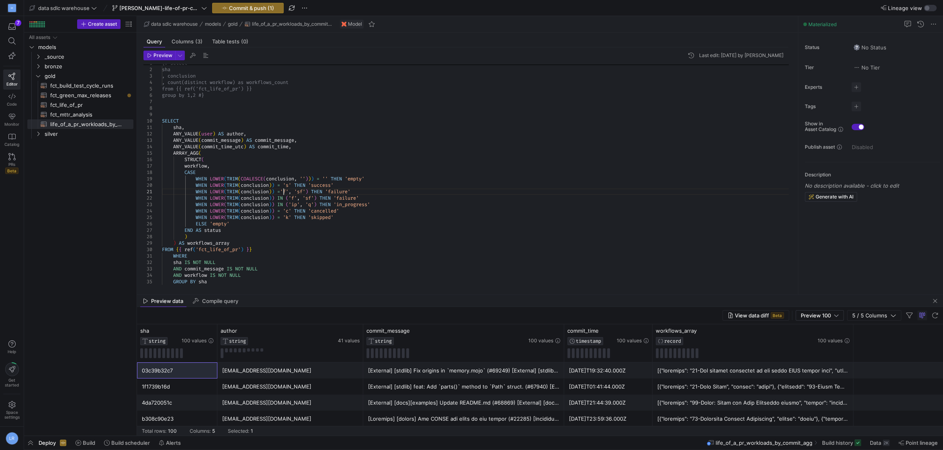
scroll to position [6, 125]
click at [319, 191] on span "THEN" at bounding box center [319, 191] width 11 height 6
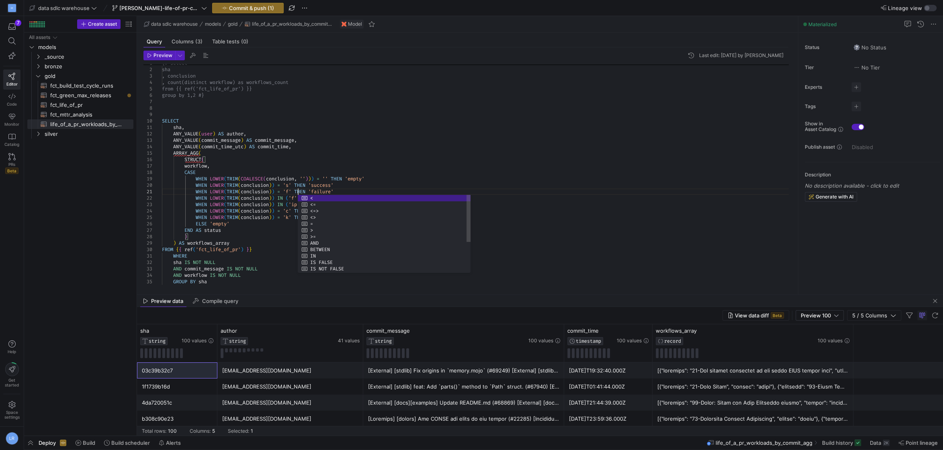
scroll to position [6, 136]
click at [353, 188] on div "WHEN LOWER ( TRIM ( conclusion ) ) = 's' THEN 'success'" at bounding box center [478, 185] width 633 height 6
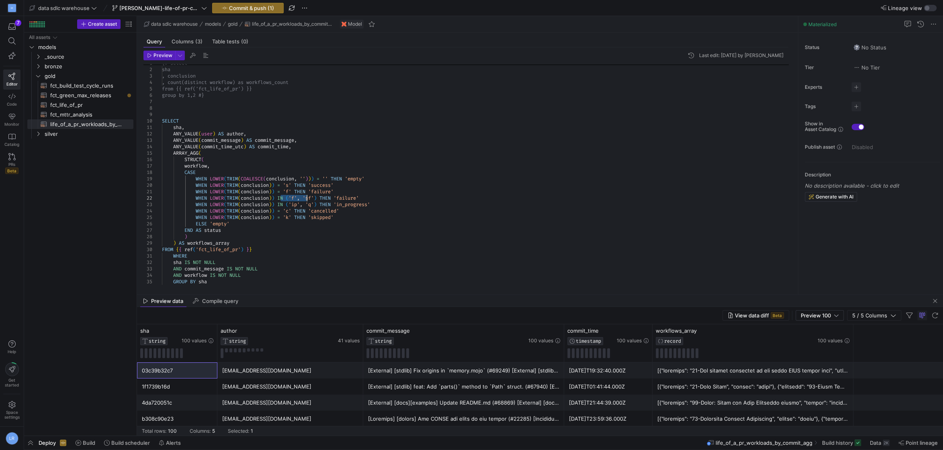
drag, startPoint x: 281, startPoint y: 199, endPoint x: 307, endPoint y: 197, distance: 26.2
click at [307, 197] on div at bounding box center [307, 198] width 1 height 6
click at [297, 197] on span ")" at bounding box center [295, 198] width 3 height 6
click at [299, 197] on div at bounding box center [298, 198] width 1 height 6
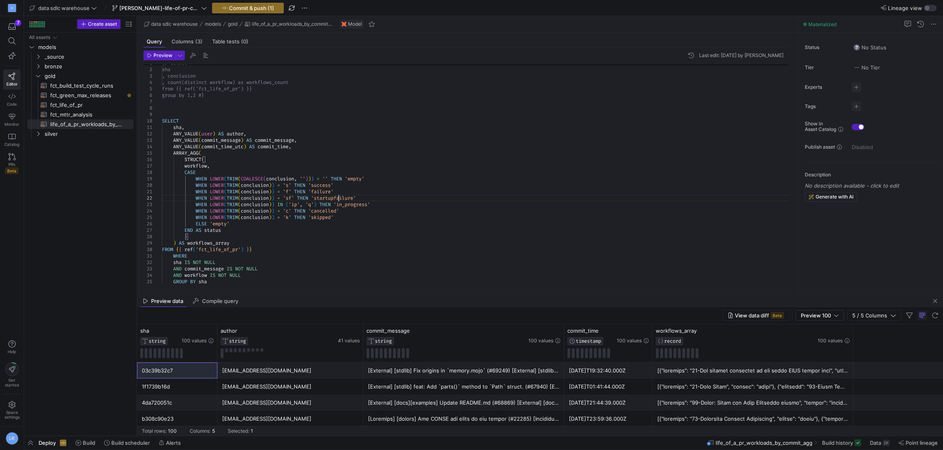
scroll to position [6, 179]
click at [438, 182] on div "WHEN LOWER ( TRIM ( conclusion ) ) = 's' THEN 'success'" at bounding box center [478, 185] width 633 height 6
drag, startPoint x: 292, startPoint y: 206, endPoint x: 280, endPoint y: 205, distance: 11.3
click at [277, 205] on span at bounding box center [275, 204] width 3 height 6
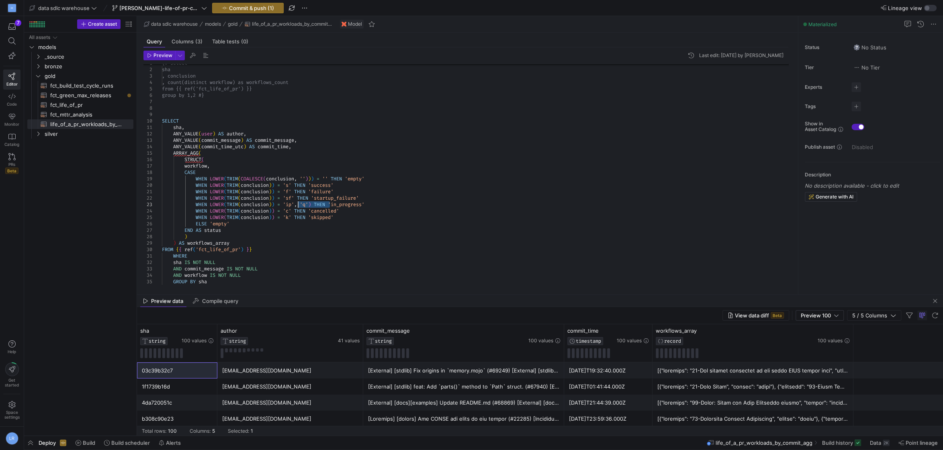
drag, startPoint x: 330, startPoint y: 205, endPoint x: 297, endPoint y: 203, distance: 33.0
click at [294, 203] on span "'ip'" at bounding box center [288, 204] width 11 height 6
drag, startPoint x: 366, startPoint y: 203, endPoint x: 372, endPoint y: 197, distance: 8.2
click at [372, 197] on div "WHEN LOWER ( TRIM ( conclusion ) ) = 'sf' THEN 'startup_failure'" at bounding box center [478, 198] width 633 height 6
click at [359, 206] on div "WHEN LOWER ( TRIM ( conclusion ) ) = 'ip' THEN 'in_progress'" at bounding box center [478, 204] width 633 height 6
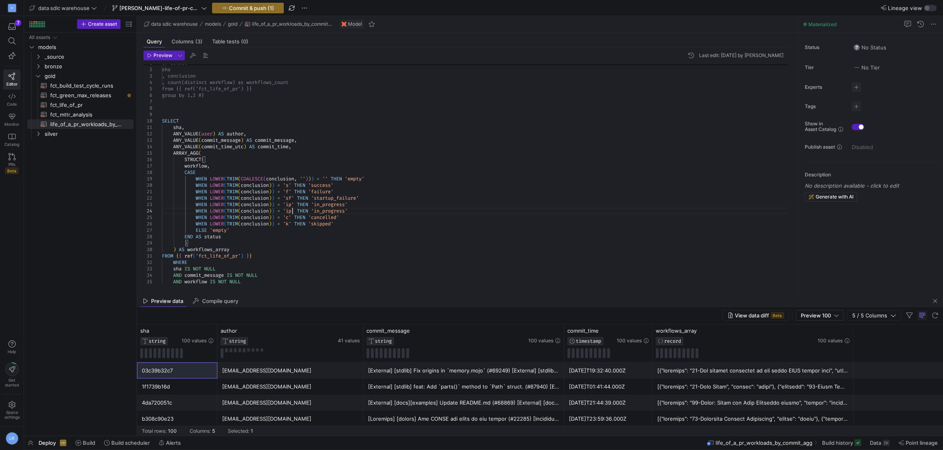
click at [291, 211] on span "'ip'" at bounding box center [288, 211] width 11 height 6
click at [292, 211] on span "'ip'" at bounding box center [288, 211] width 11 height 6
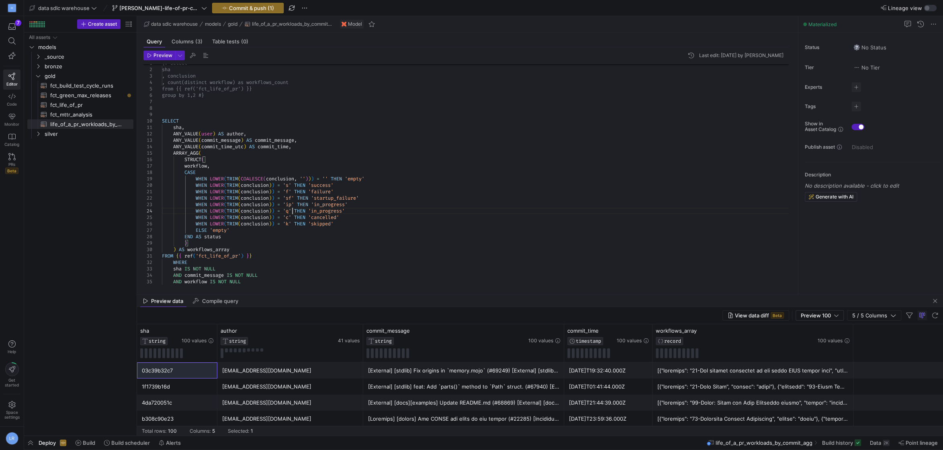
click at [327, 213] on span "'in_progress'" at bounding box center [326, 211] width 37 height 6
click at [460, 226] on div "WHEN LOWER ( TRIM ( conclusion ) ) = 'k' THEN 'skipped'" at bounding box center [478, 224] width 633 height 6
click at [338, 221] on div "WHEN LOWER ( TRIM ( conclusion ) ) = 'k' THEN 'skipped'" at bounding box center [478, 224] width 633 height 6
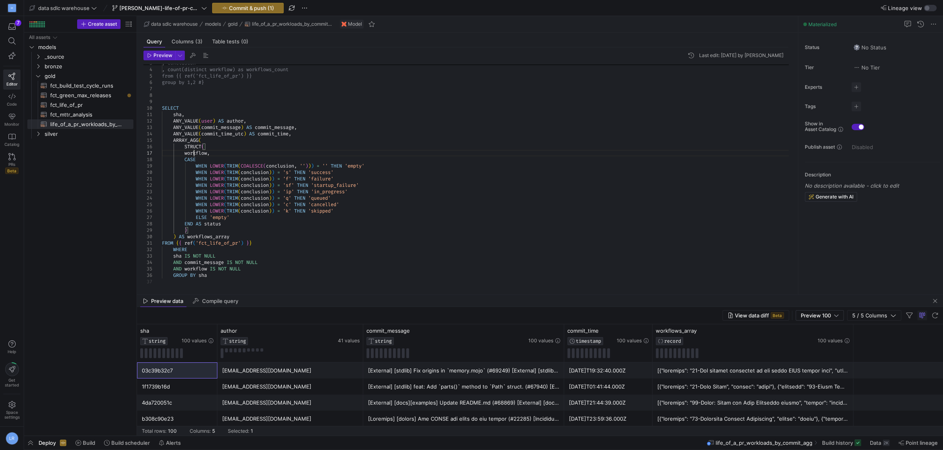
click at [193, 156] on span "workflow" at bounding box center [195, 153] width 23 height 6
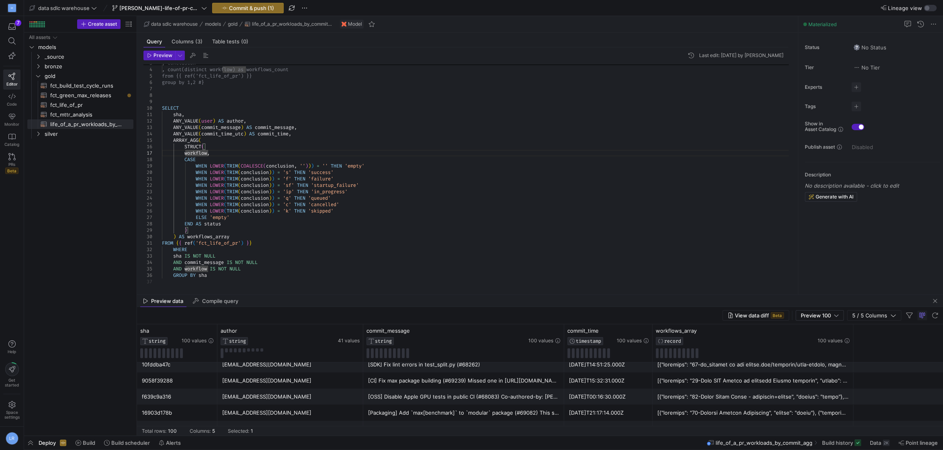
scroll to position [19, 98]
click at [256, 268] on div "AND workflow IS NOT NULL" at bounding box center [478, 269] width 633 height 6
click at [279, 265] on div "AND commit_message IS NOT NULL" at bounding box center [478, 262] width 633 height 6
click at [249, 256] on div "sha IS NOT NULL" at bounding box center [478, 256] width 633 height 6
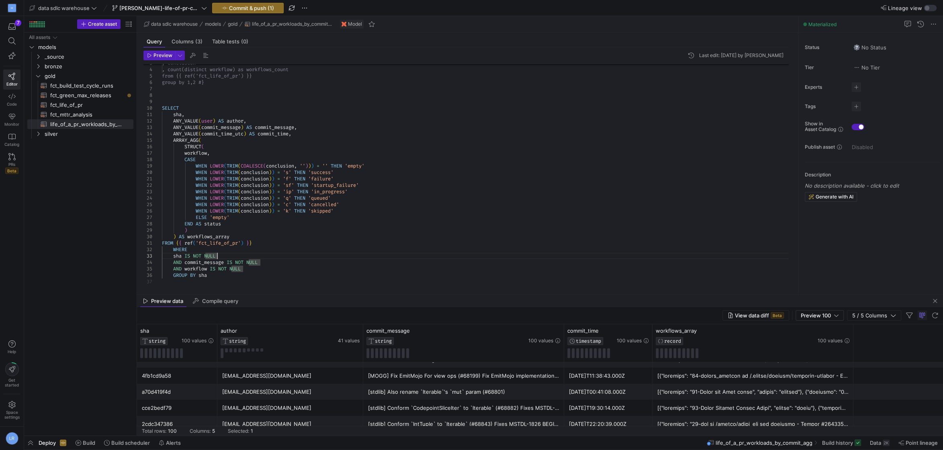
scroll to position [0, 0]
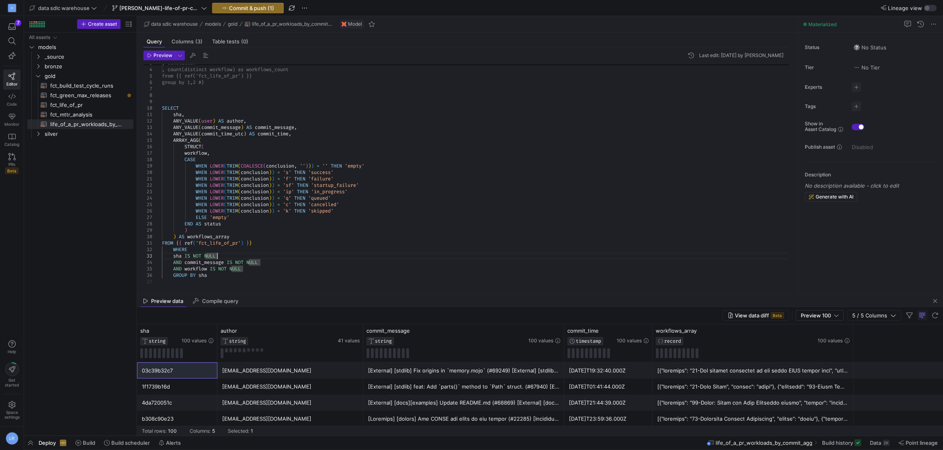
click at [316, 246] on div "WHERE" at bounding box center [478, 249] width 633 height 6
click at [212, 273] on div "GROUP BY sha" at bounding box center [478, 275] width 633 height 6
click at [313, 265] on div "AND commit_message IS NOT NULL" at bounding box center [478, 262] width 633 height 6
click at [327, 230] on div ")" at bounding box center [478, 230] width 633 height 6
click at [66, 139] on div "All assets models bronze gold silver _source fct_build_test_cycle_runs​​​​​​​​​…" at bounding box center [80, 233] width 106 height 400
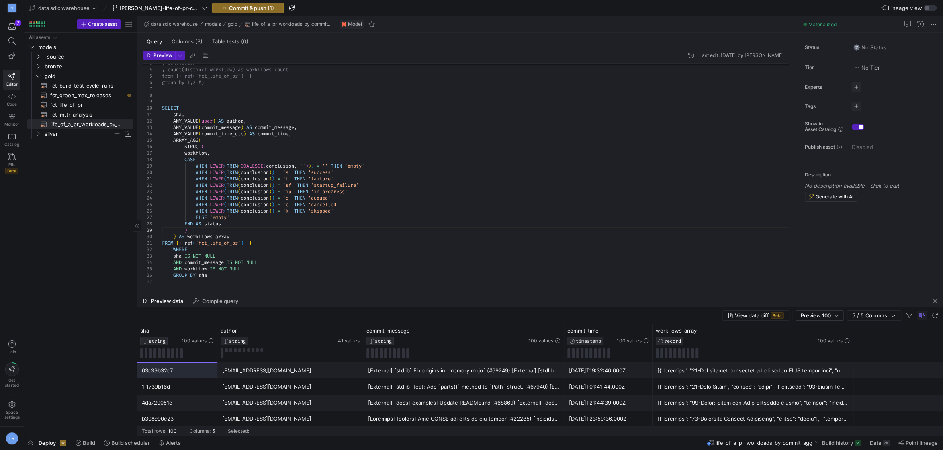
click at [61, 135] on span "silver" at bounding box center [79, 133] width 68 height 9
click at [11, 47] on span at bounding box center [12, 41] width 16 height 14
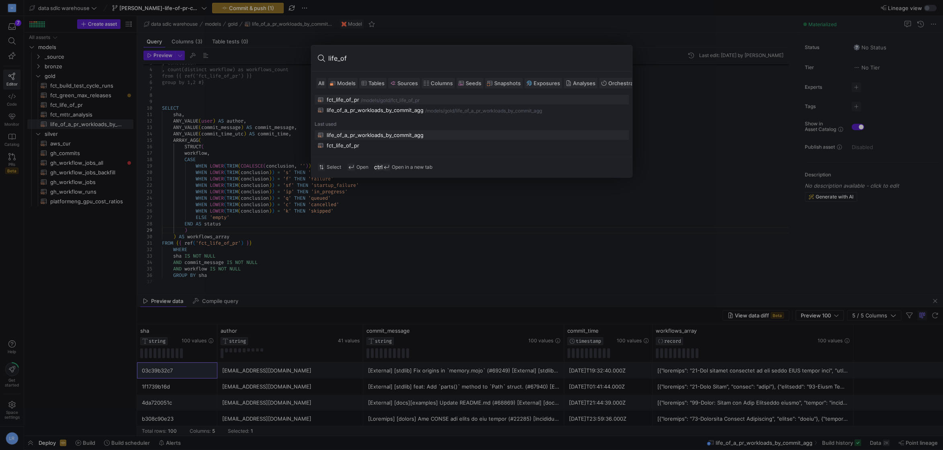
type input "life_of"
click at [403, 99] on div "/fct_life_of_pr" at bounding box center [405, 101] width 30 height 6
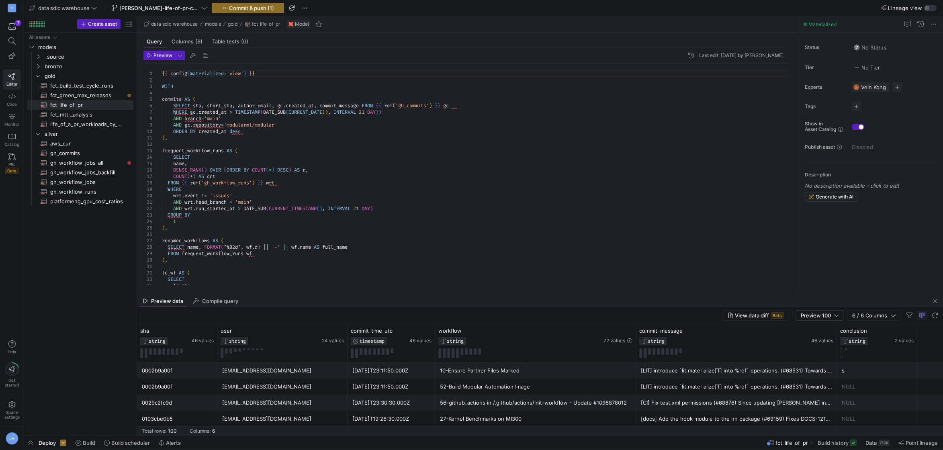
click at [458, 213] on div "GROUP BY" at bounding box center [478, 215] width 633 height 6
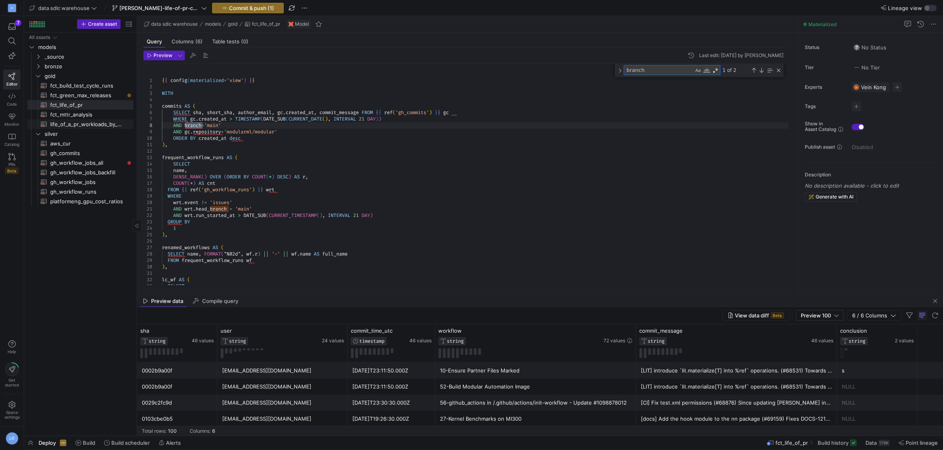
type textarea "branch"
click at [98, 124] on span "life_of_a_pr_workloads_by_commit_agg​​​​​​​​​​" at bounding box center [87, 124] width 74 height 9
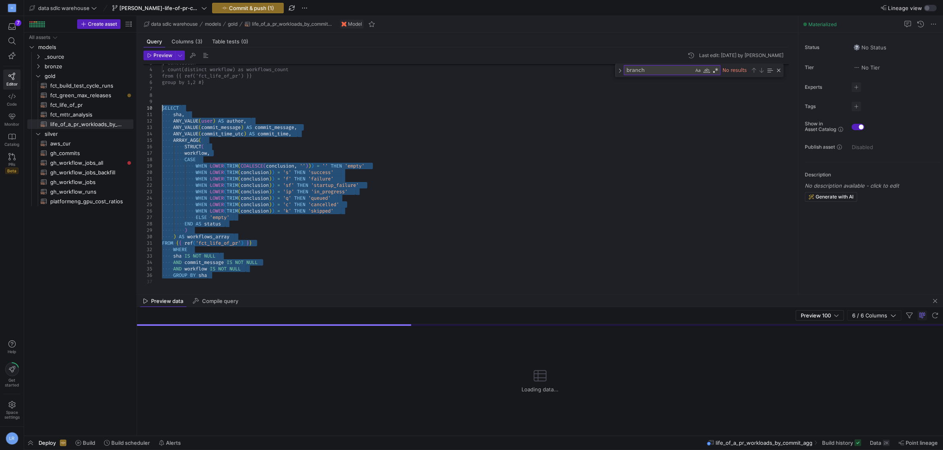
drag, startPoint x: 235, startPoint y: 274, endPoint x: 135, endPoint y: 108, distance: 194.5
click at [135, 108] on div "All assets models bronze gold silver _source fct_build_test_cycle_runs​​​​​​​​​…" at bounding box center [83, 234] width 119 height 403
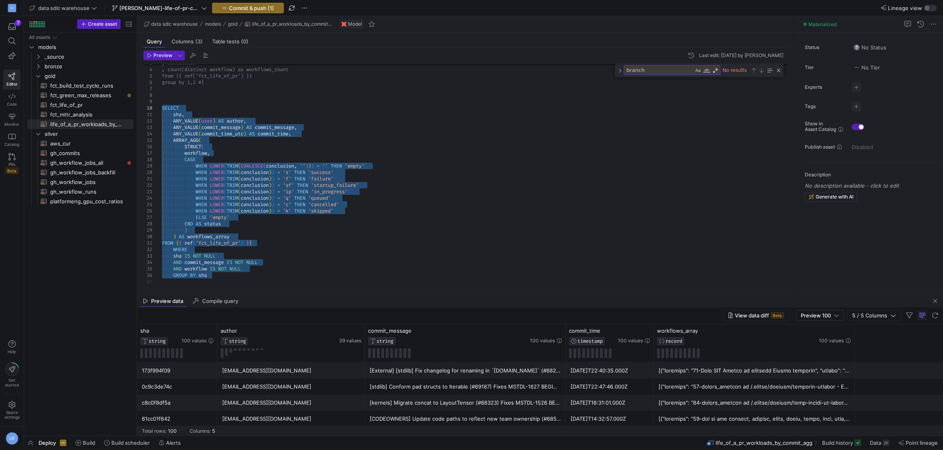
click at [438, 161] on div "CASE" at bounding box center [478, 159] width 633 height 6
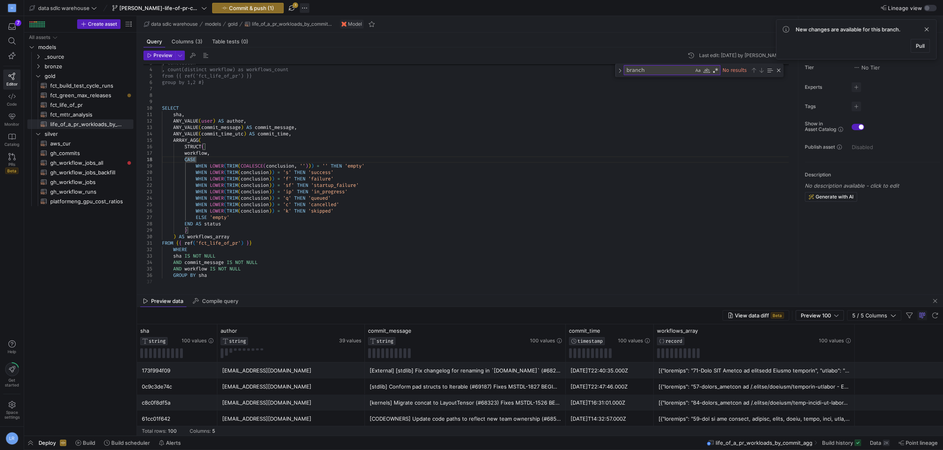
click at [307, 9] on span "button" at bounding box center [305, 8] width 10 height 10
click at [346, 71] on span "Stash all changes" at bounding box center [335, 71] width 44 height 6
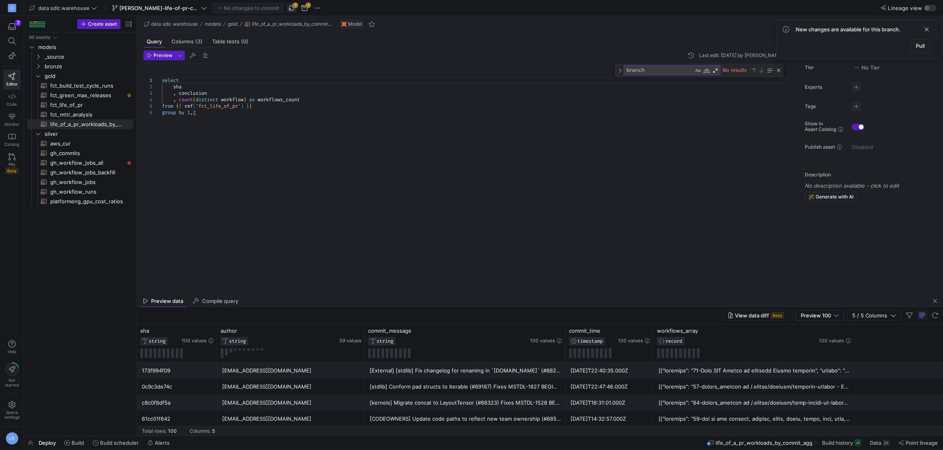
click at [295, 7] on span "button" at bounding box center [292, 8] width 10 height 10
click at [778, 71] on div "Close (Escape)" at bounding box center [779, 70] width 6 height 6
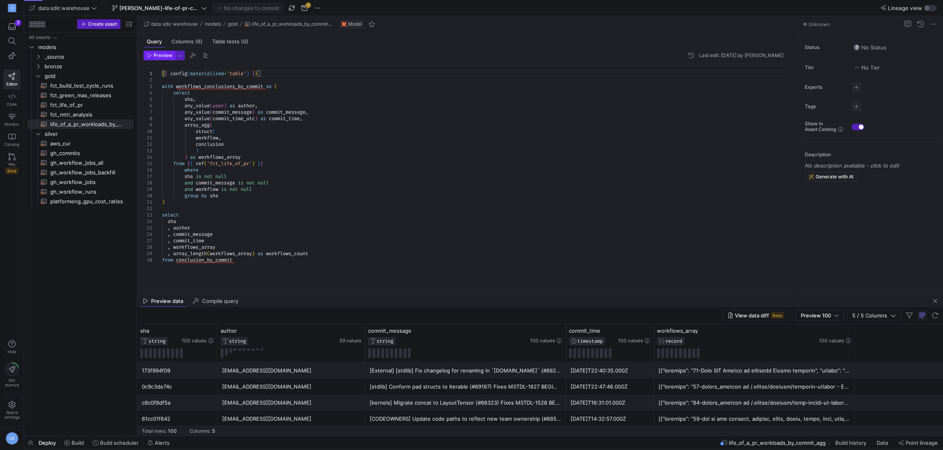
click at [151, 57] on icon "button" at bounding box center [149, 55] width 5 height 5
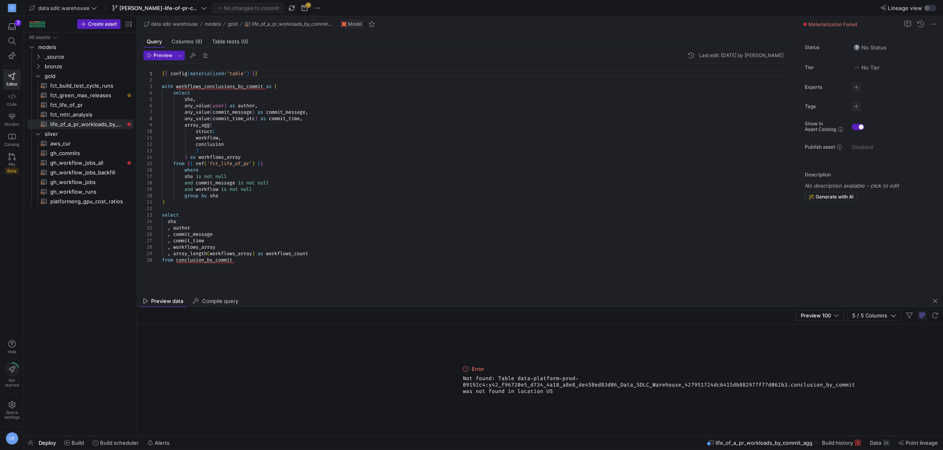
click at [365, 176] on div "sha is not null" at bounding box center [478, 176] width 633 height 6
click at [155, 57] on span "Preview" at bounding box center [163, 56] width 19 height 6
click at [223, 89] on span "workflows_conclusions_by_commit" at bounding box center [219, 86] width 87 height 6
click at [266, 90] on div at bounding box center [266, 86] width 1 height 6
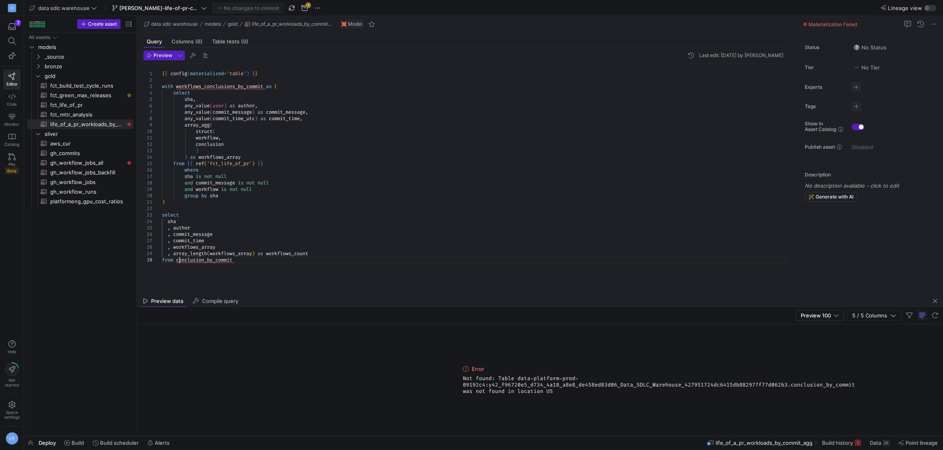
click at [179, 260] on span "conclusion_by_commit" at bounding box center [204, 260] width 56 height 6
click at [340, 227] on div ", author" at bounding box center [478, 228] width 633 height 6
click at [158, 56] on span "Preview" at bounding box center [163, 56] width 19 height 6
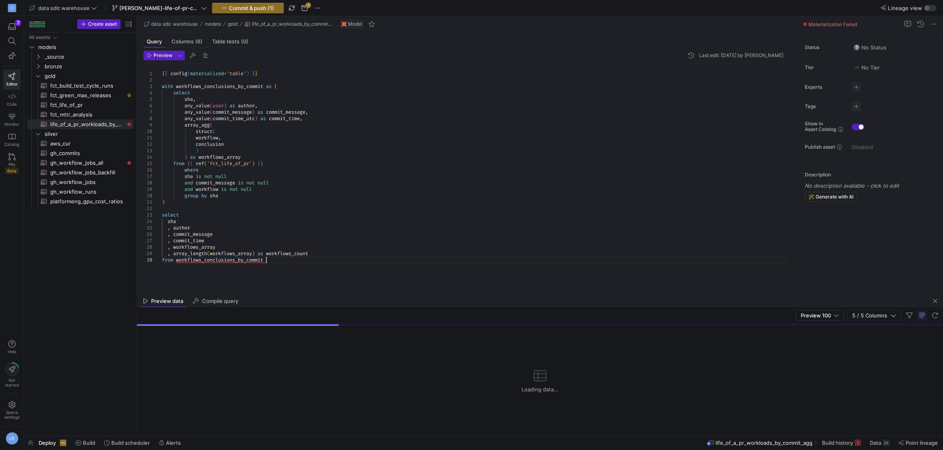
click at [333, 264] on div "{ { config ( materialized = 'table' ) } } with workflows_conclusions_by_commit …" at bounding box center [478, 174] width 633 height 221
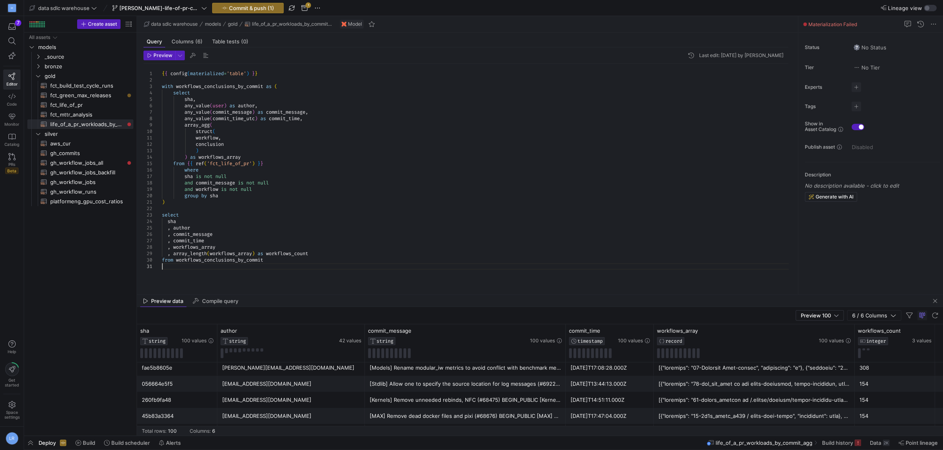
scroll to position [413, 0]
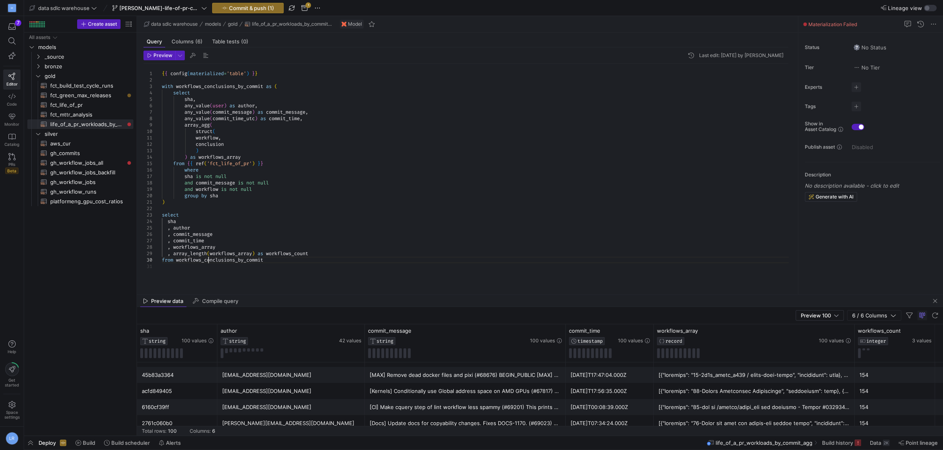
click at [209, 262] on div at bounding box center [208, 260] width 1 height 6
click at [209, 262] on span "workflows_conclusions_by_commit" at bounding box center [219, 260] width 87 height 6
click at [200, 9] on span "[PERSON_NAME]-life-of-pr-commit-workload" at bounding box center [159, 8] width 95 height 6
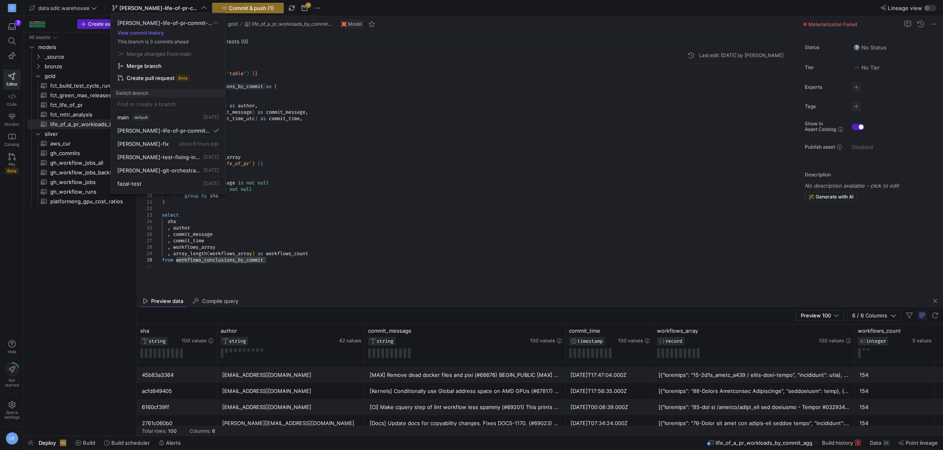
click at [319, 5] on div at bounding box center [471, 225] width 943 height 450
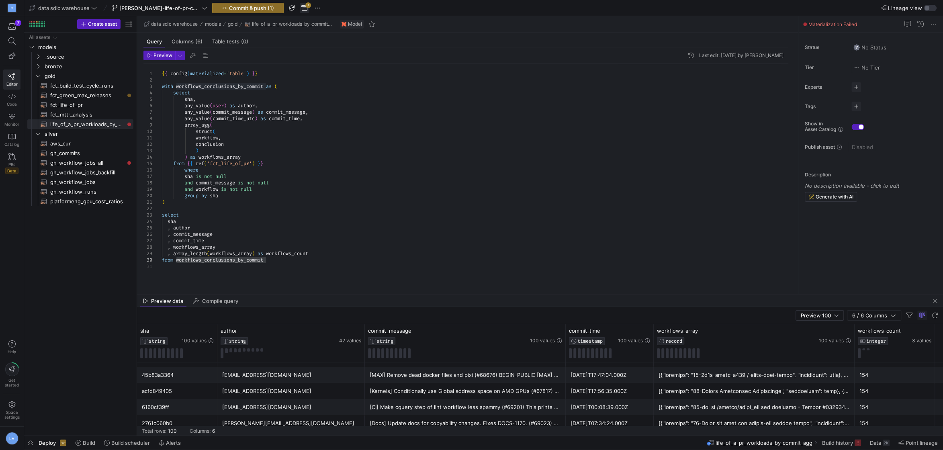
click at [307, 8] on span "button" at bounding box center [305, 8] width 10 height 10
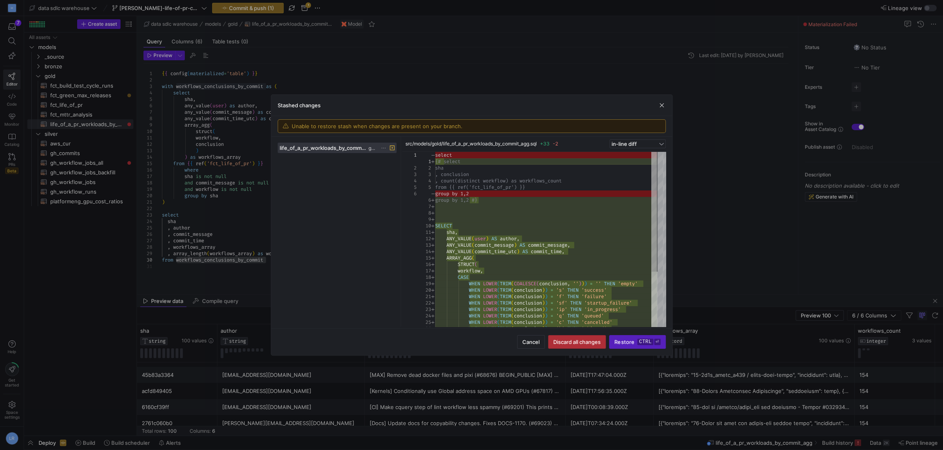
click at [587, 337] on span "button" at bounding box center [577, 342] width 57 height 13
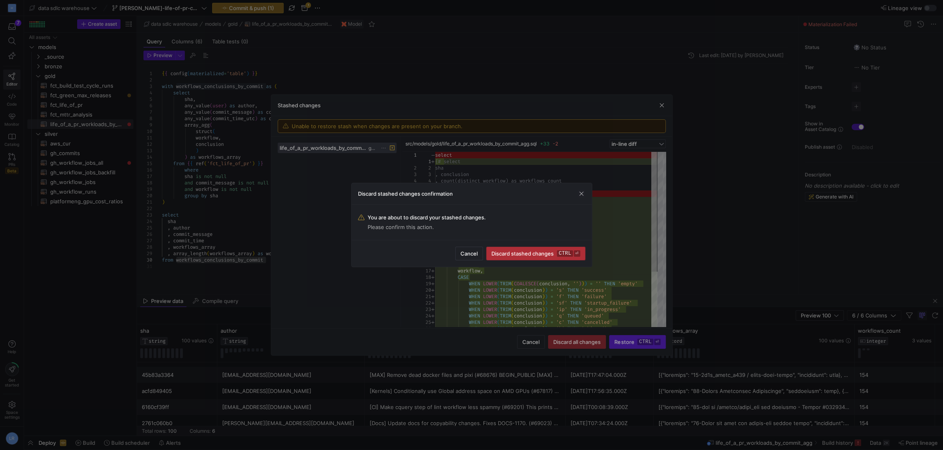
click at [525, 254] on span "Discard stashed changes ctrl ⏎" at bounding box center [535, 253] width 88 height 6
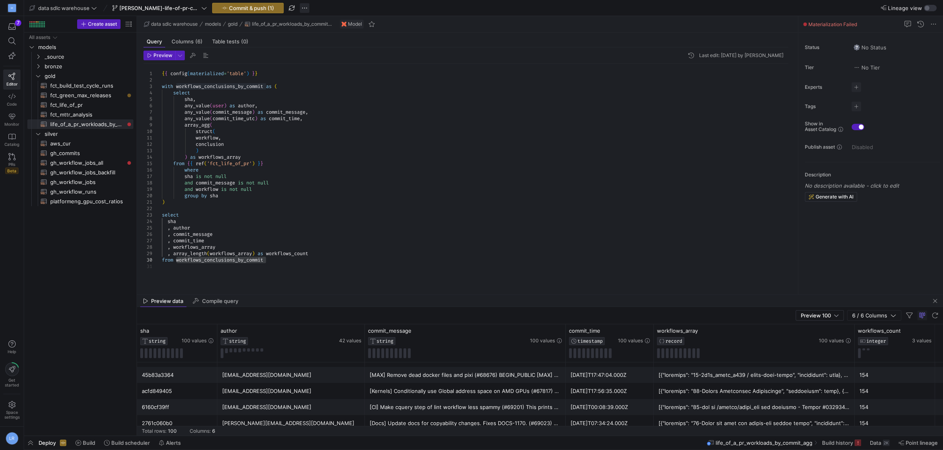
click at [301, 9] on span "button" at bounding box center [305, 8] width 10 height 10
click at [336, 84] on span "Discard all changes" at bounding box center [337, 84] width 48 height 6
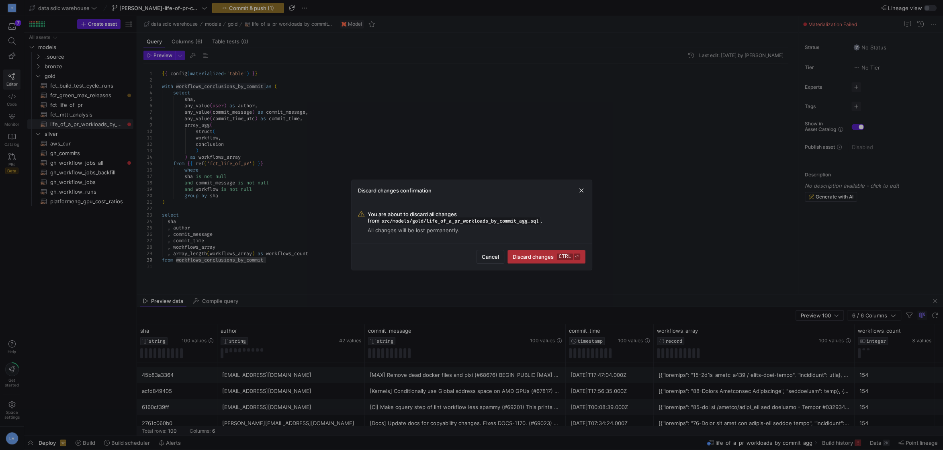
click at [553, 255] on span "Discard changes ctrl ⏎" at bounding box center [546, 257] width 67 height 6
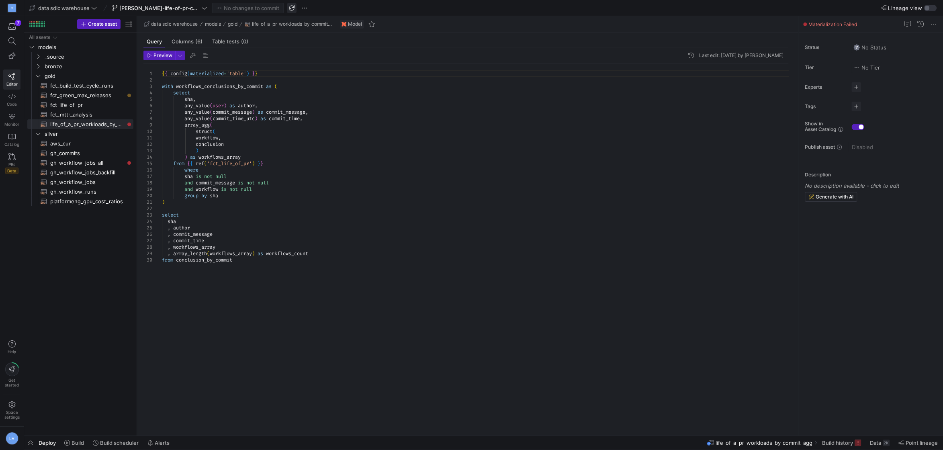
click at [292, 7] on span "button" at bounding box center [292, 8] width 10 height 10
click at [159, 55] on span "Preview" at bounding box center [163, 56] width 19 height 6
